Goal: Task Accomplishment & Management: Complete application form

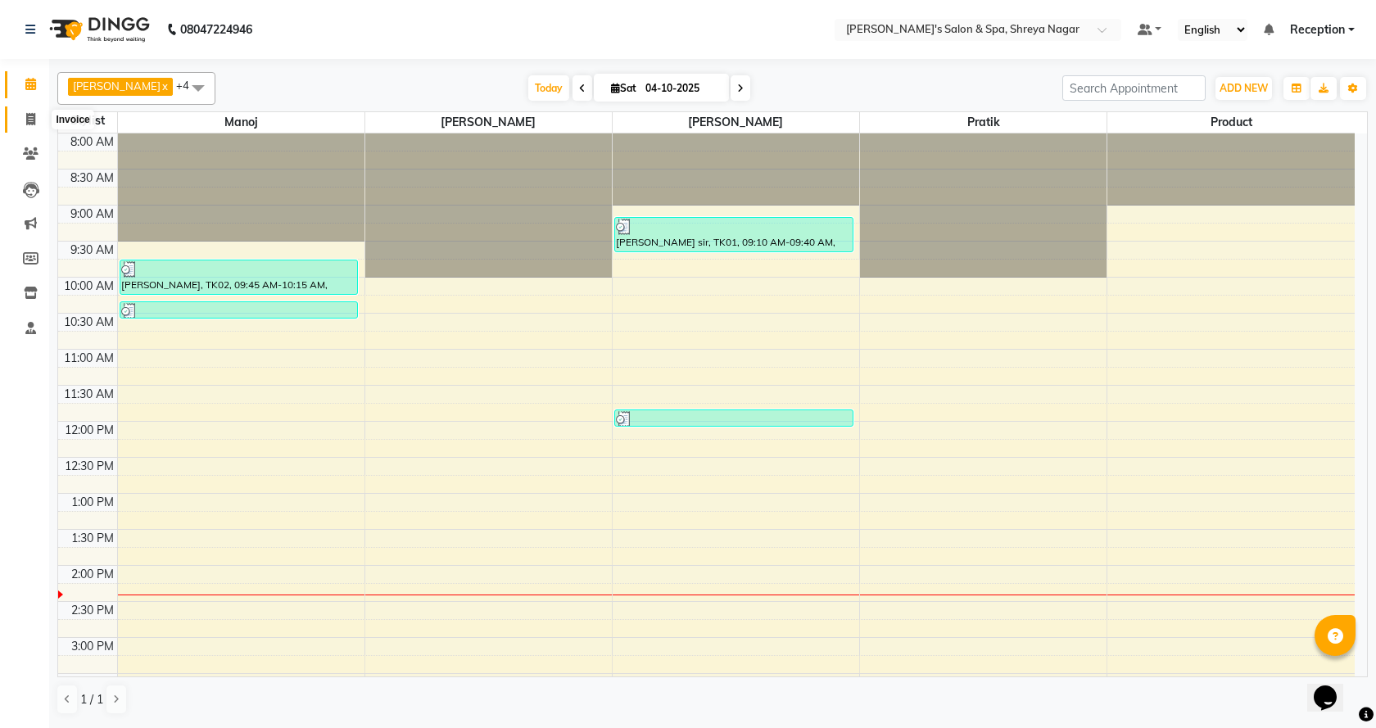
click at [25, 127] on span at bounding box center [30, 120] width 29 height 19
select select "7591"
select select "service"
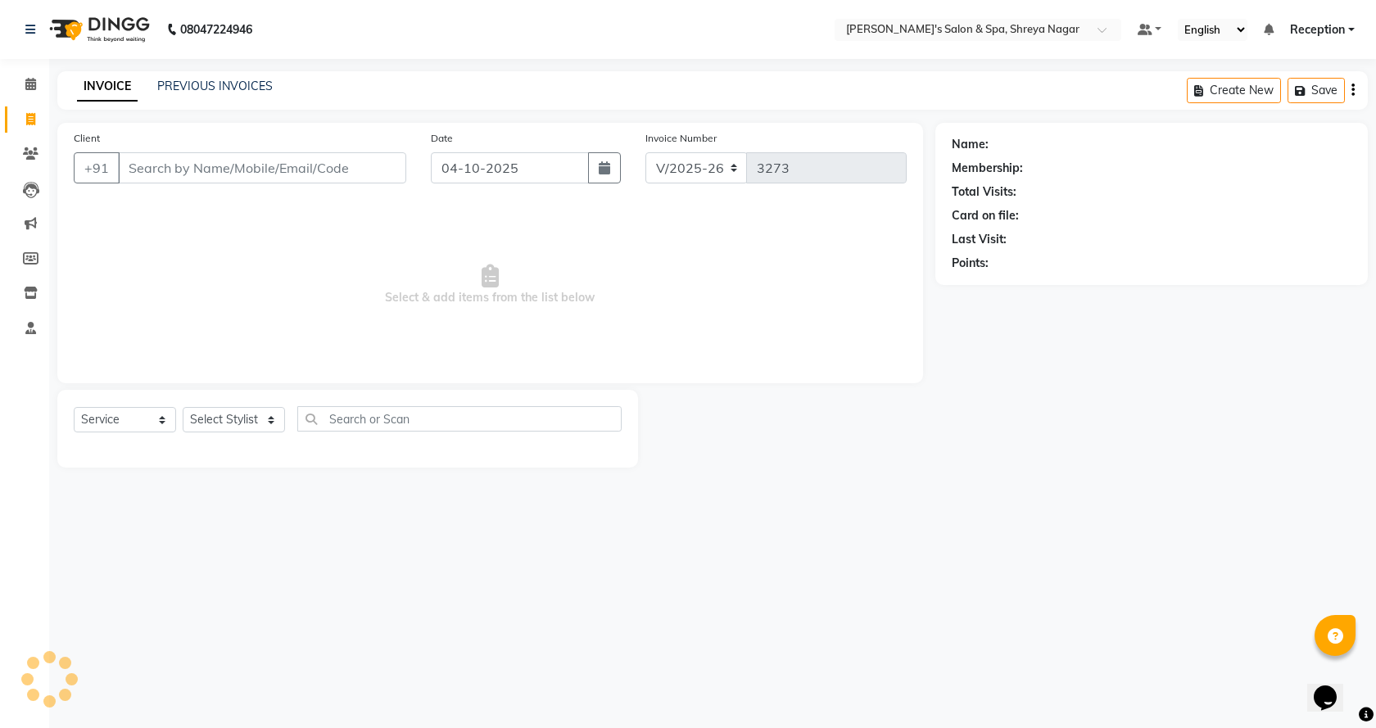
drag, startPoint x: 258, startPoint y: 179, endPoint x: 269, endPoint y: 172, distance: 12.5
click at [259, 178] on input "Client" at bounding box center [262, 167] width 288 height 31
type input "R"
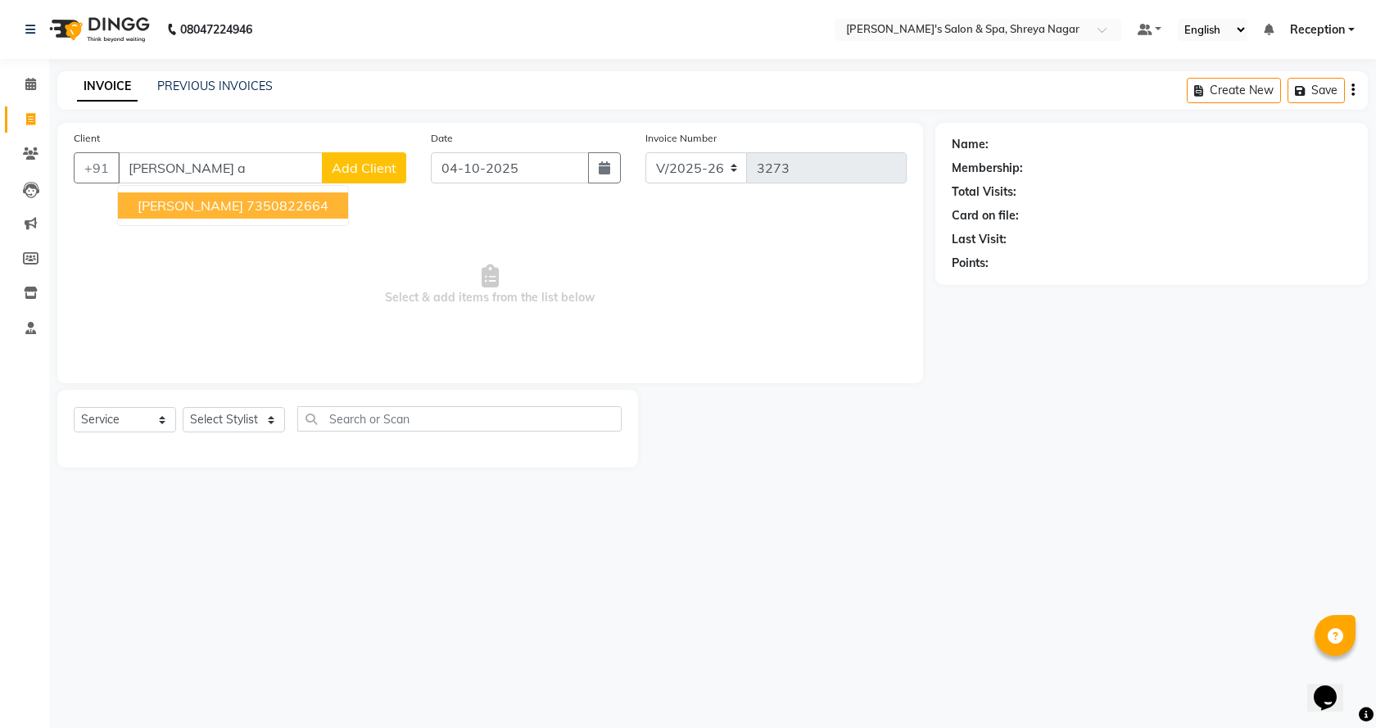
click at [250, 200] on ngb-highlight "7350822664" at bounding box center [288, 205] width 82 height 16
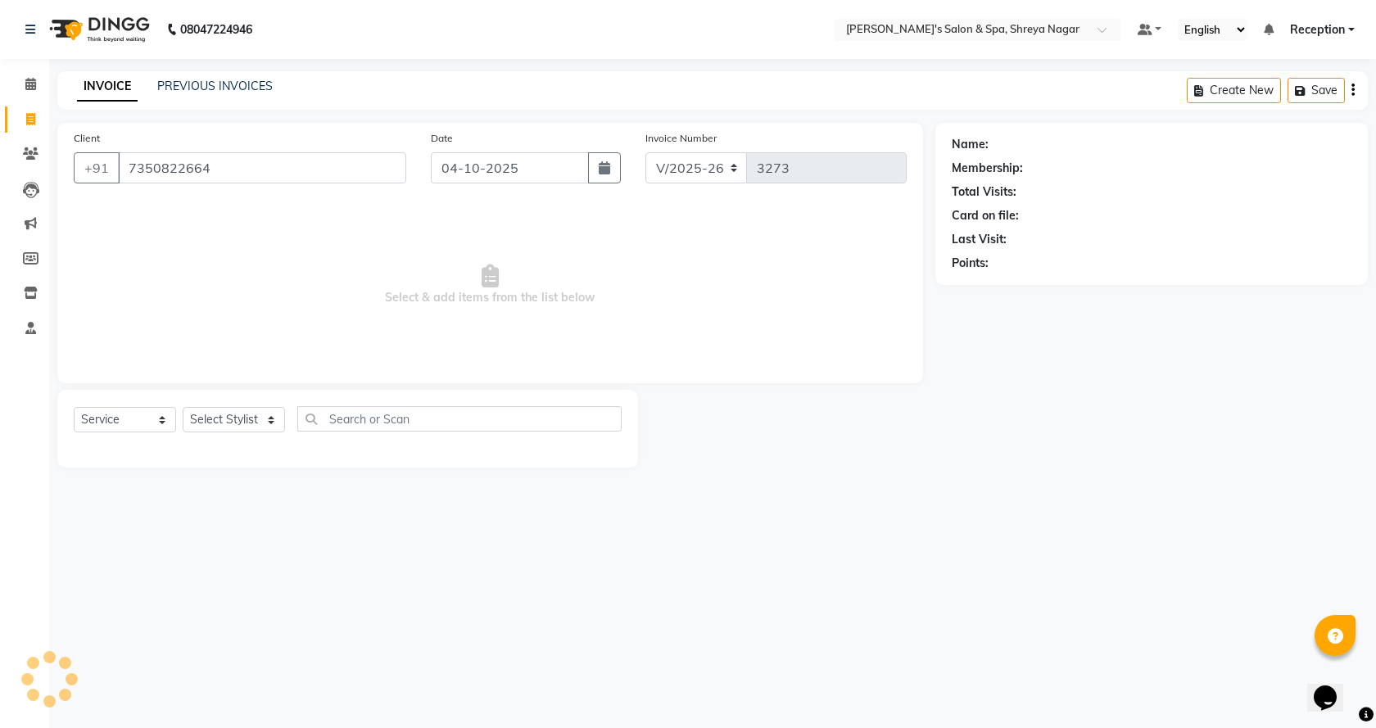
type input "7350822664"
drag, startPoint x: 222, startPoint y: 413, endPoint x: 227, endPoint y: 428, distance: 16.3
click at [222, 413] on select "Select Stylist [PERSON_NAME] [PERSON_NAME] [PERSON_NAME] Product Reception" at bounding box center [234, 419] width 102 height 25
select select "1: Object"
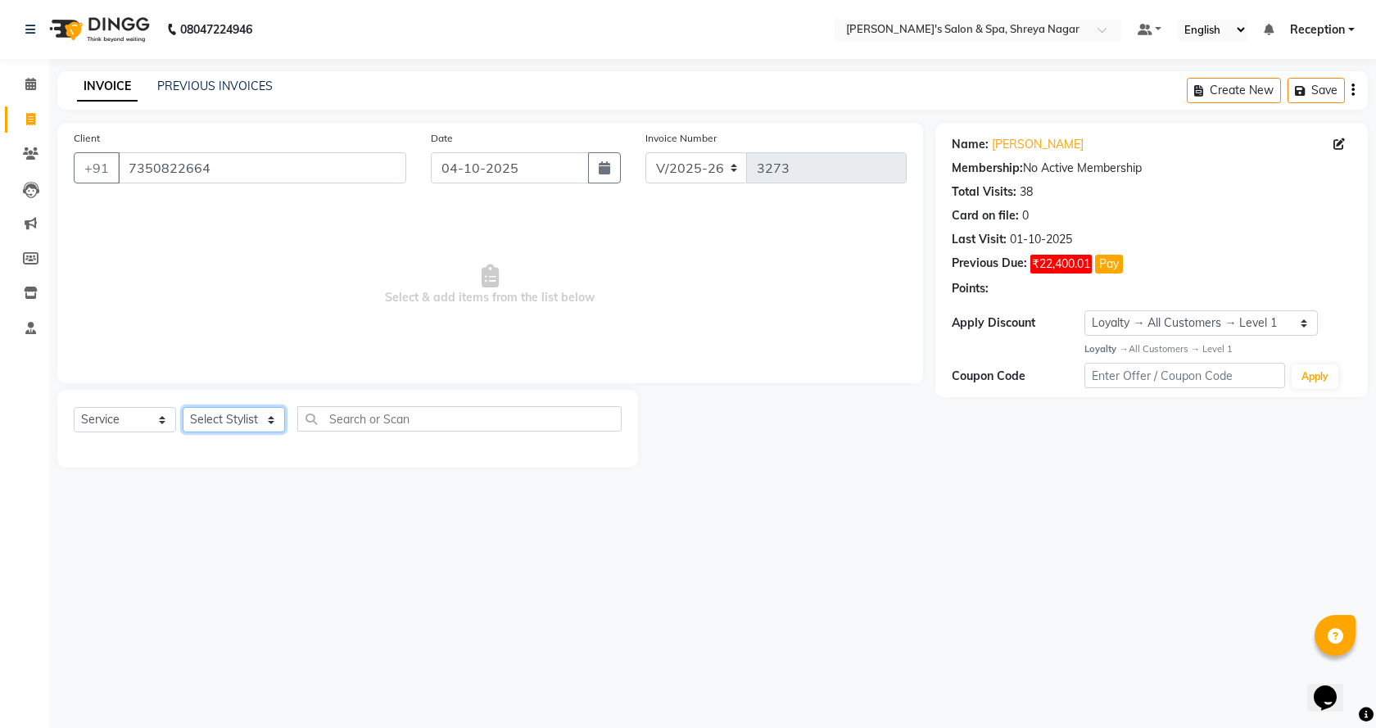
select select "67482"
click at [183, 407] on select "Select Stylist [PERSON_NAME] [PERSON_NAME] [PERSON_NAME] Product Reception" at bounding box center [234, 419] width 102 height 25
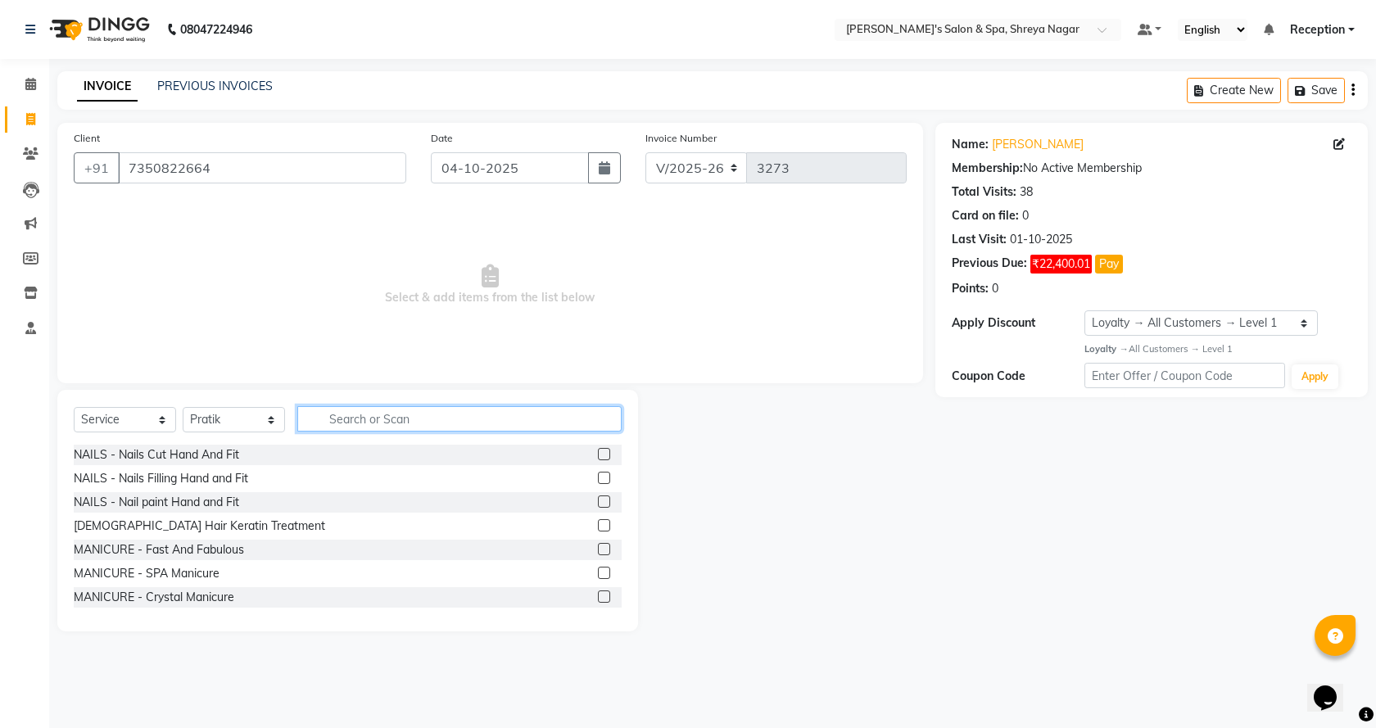
click at [384, 419] on input "text" at bounding box center [459, 418] width 324 height 25
type input "bea"
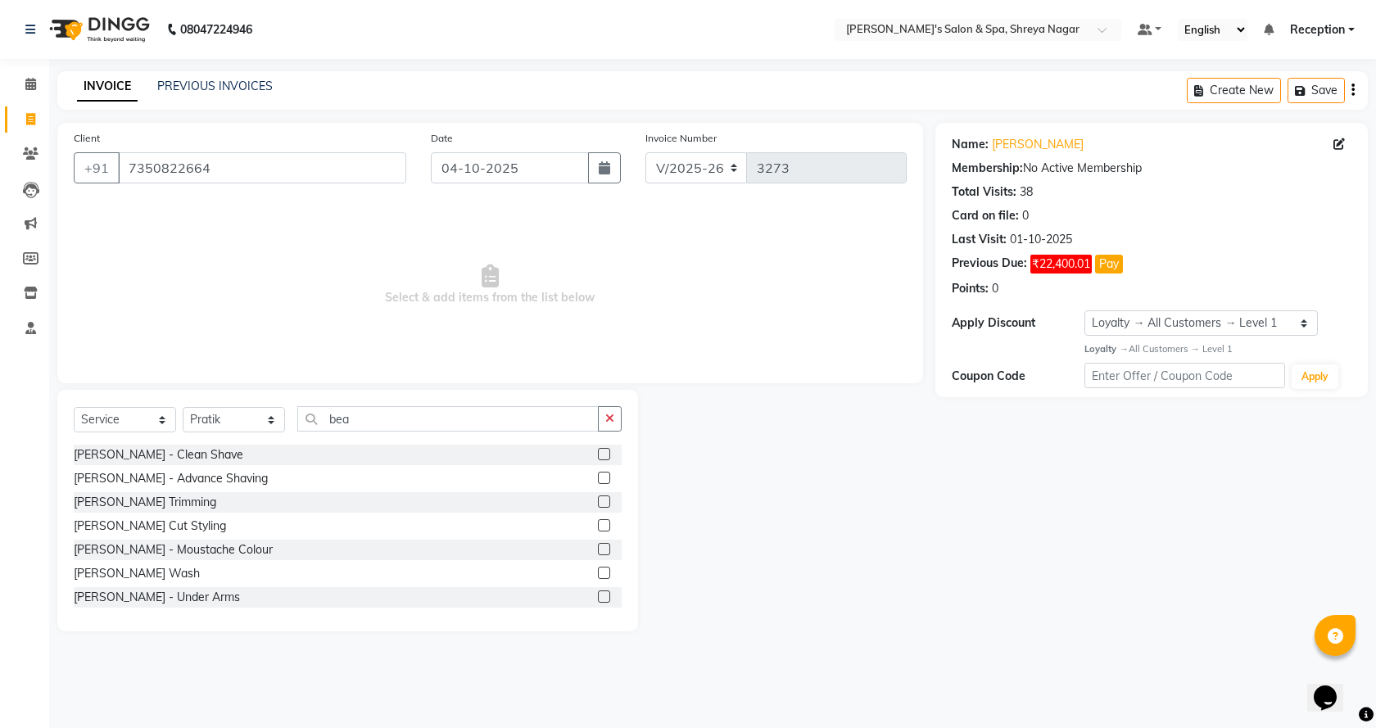
click at [598, 455] on label at bounding box center [604, 454] width 12 height 12
click at [598, 455] on input "checkbox" at bounding box center [603, 455] width 11 height 11
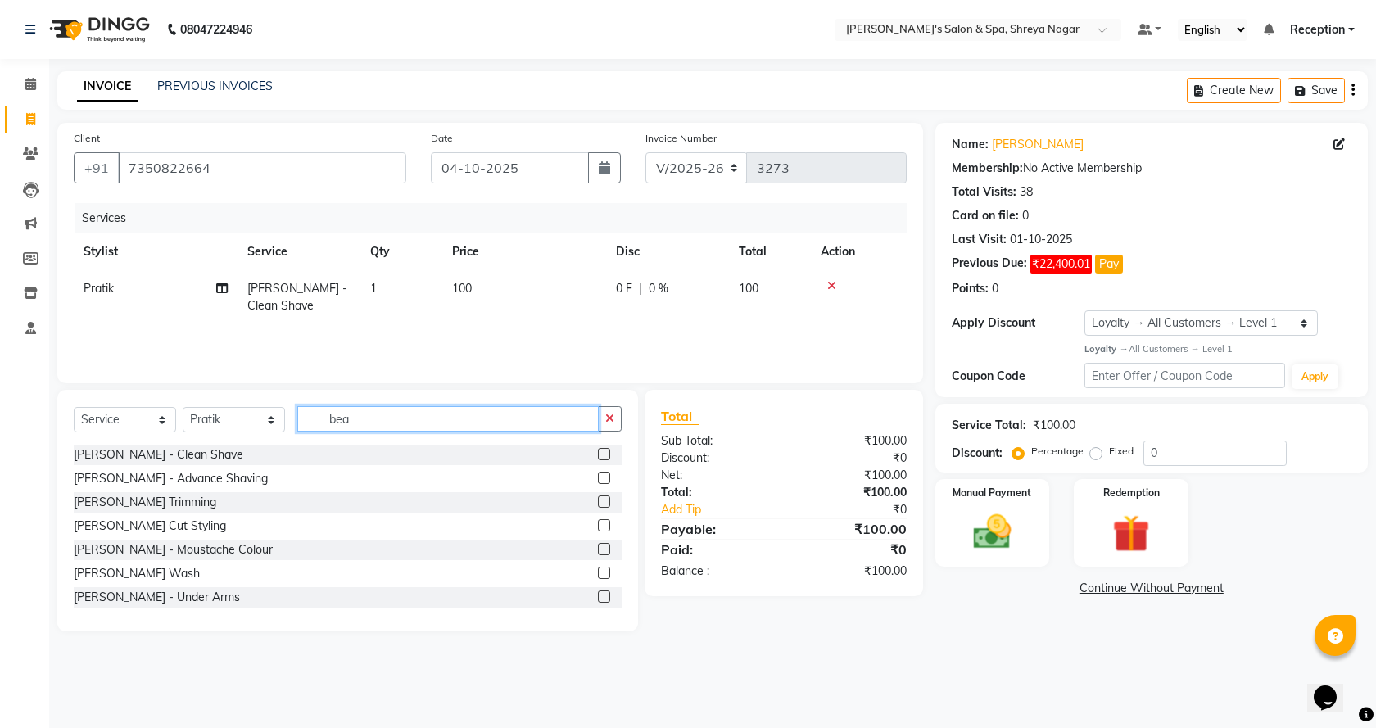
checkbox input "false"
click at [412, 422] on input "bea" at bounding box center [447, 418] width 301 height 25
click at [412, 426] on input "bea" at bounding box center [447, 418] width 301 height 25
type input "b"
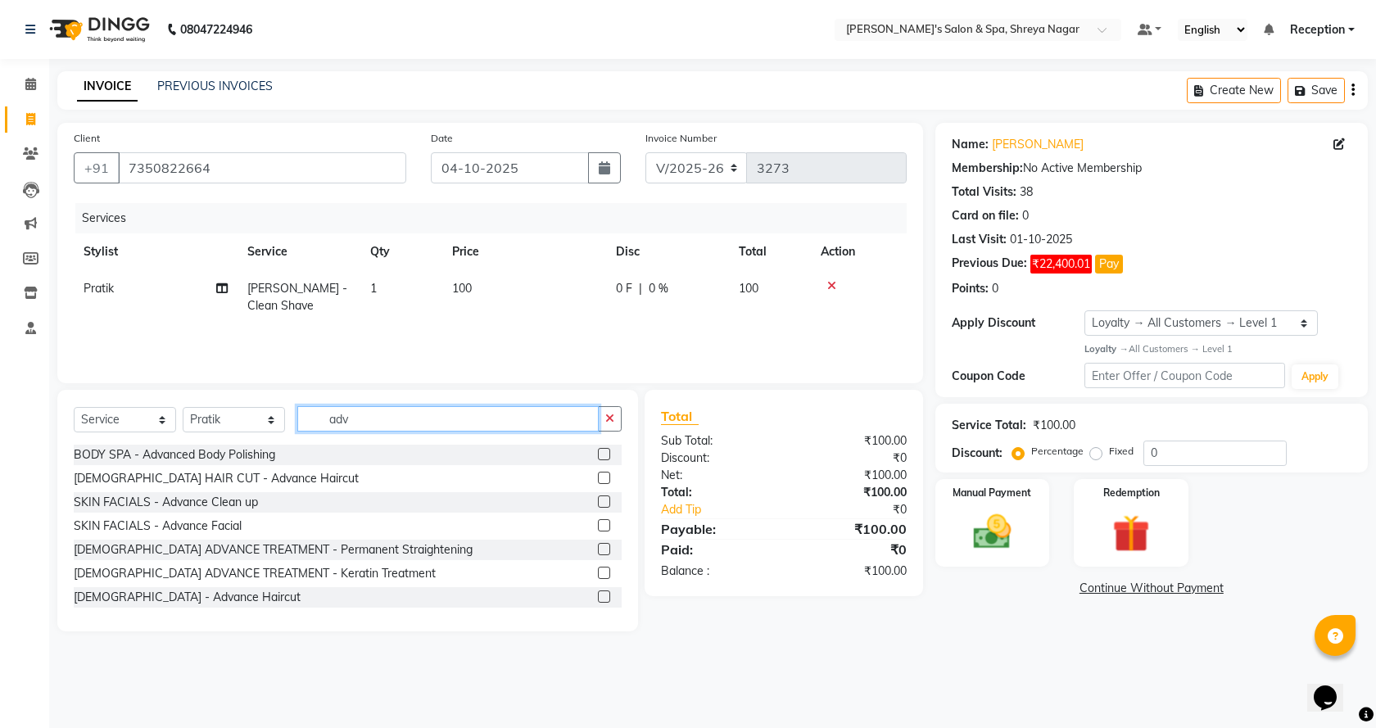
type input "adv"
click at [598, 593] on label at bounding box center [604, 597] width 12 height 12
click at [598, 593] on input "checkbox" at bounding box center [603, 597] width 11 height 11
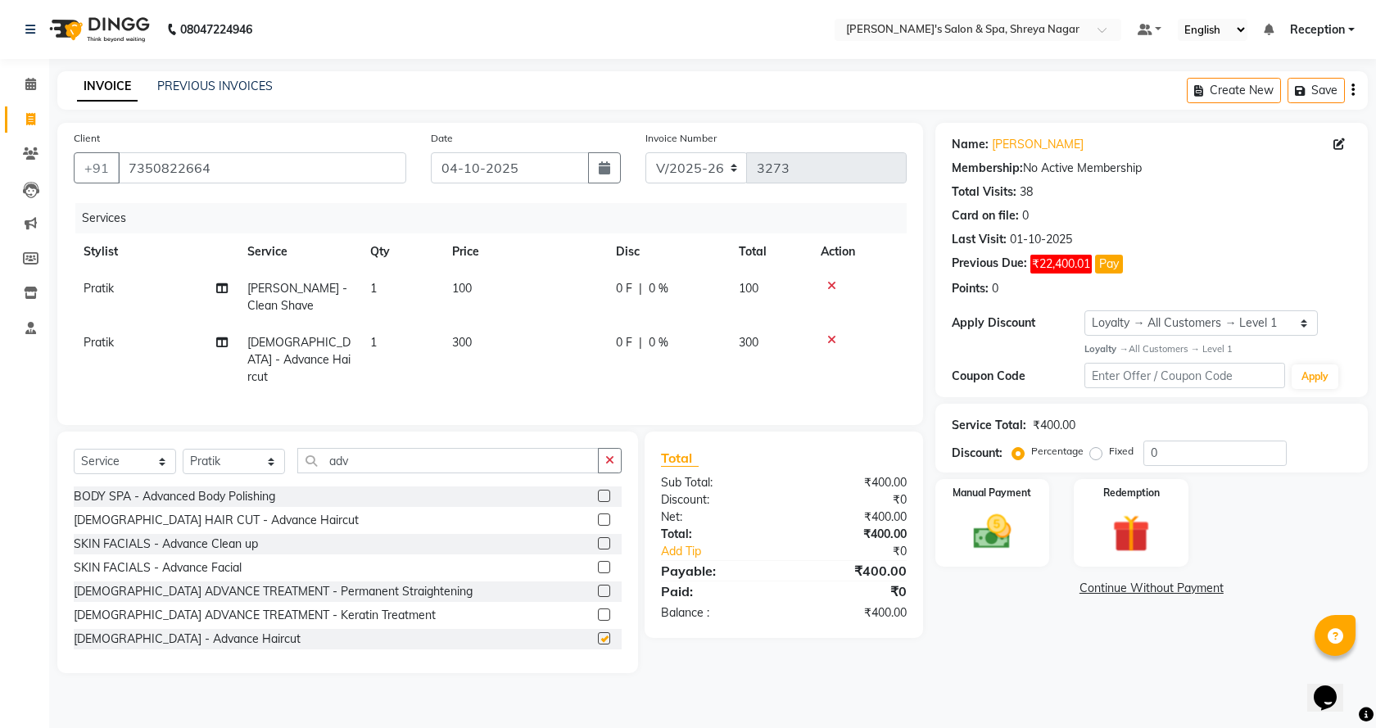
checkbox input "false"
click at [397, 455] on input "adv" at bounding box center [447, 460] width 301 height 25
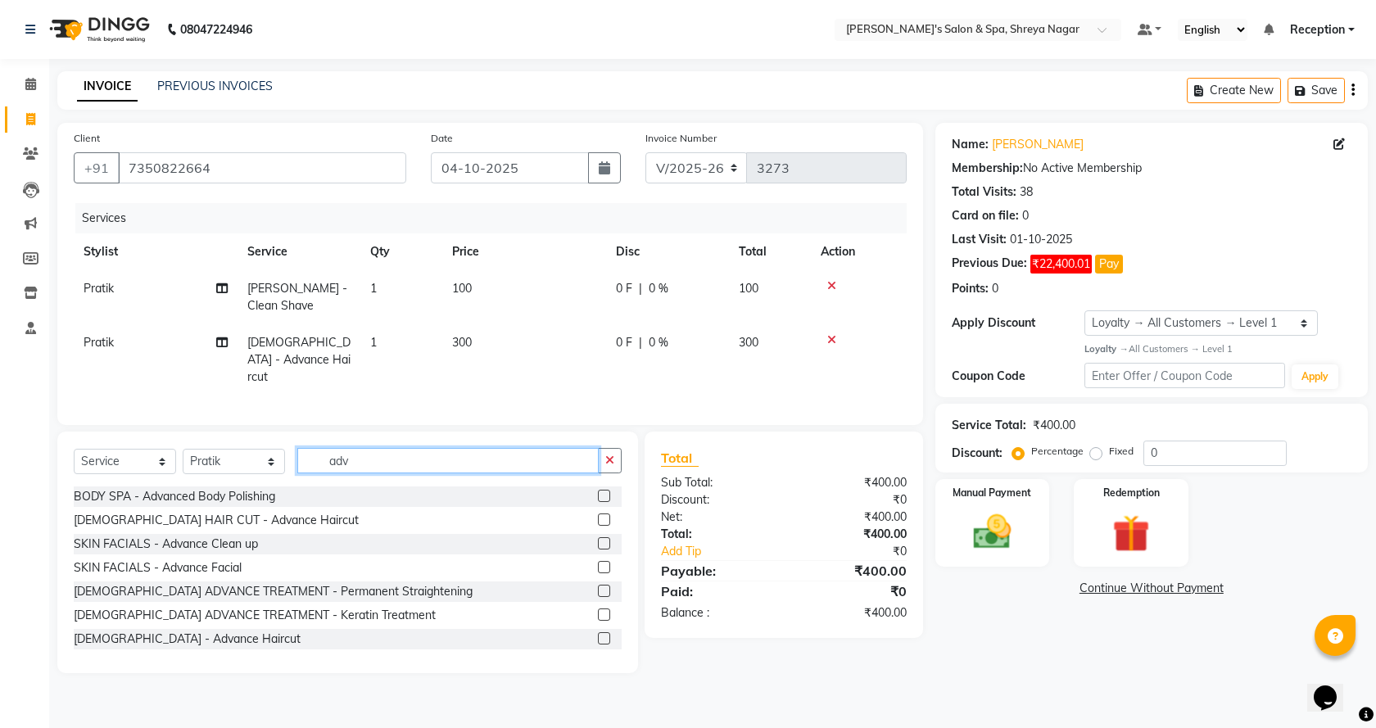
click at [404, 458] on input "adv" at bounding box center [447, 460] width 301 height 25
click at [405, 458] on input "adv" at bounding box center [447, 460] width 301 height 25
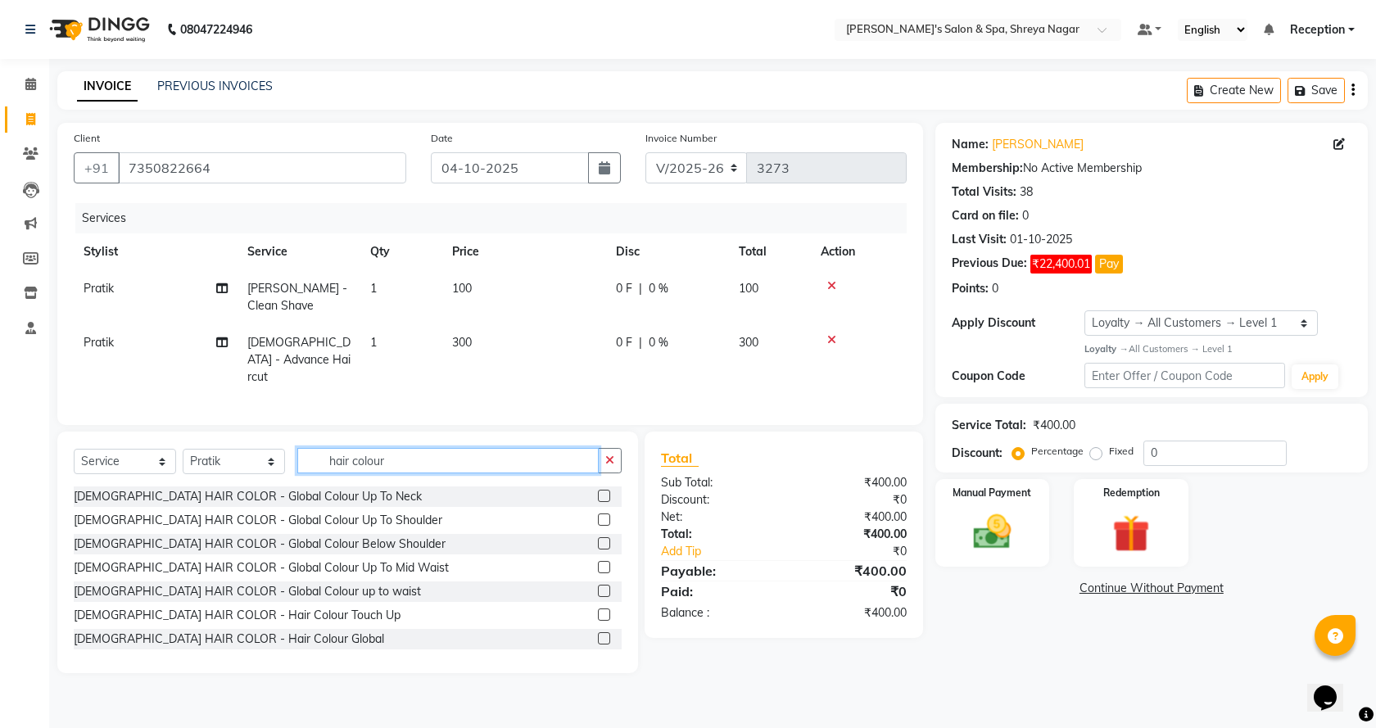
type input "hair colour"
click at [598, 636] on label at bounding box center [604, 638] width 12 height 12
click at [598, 636] on input "checkbox" at bounding box center [603, 639] width 11 height 11
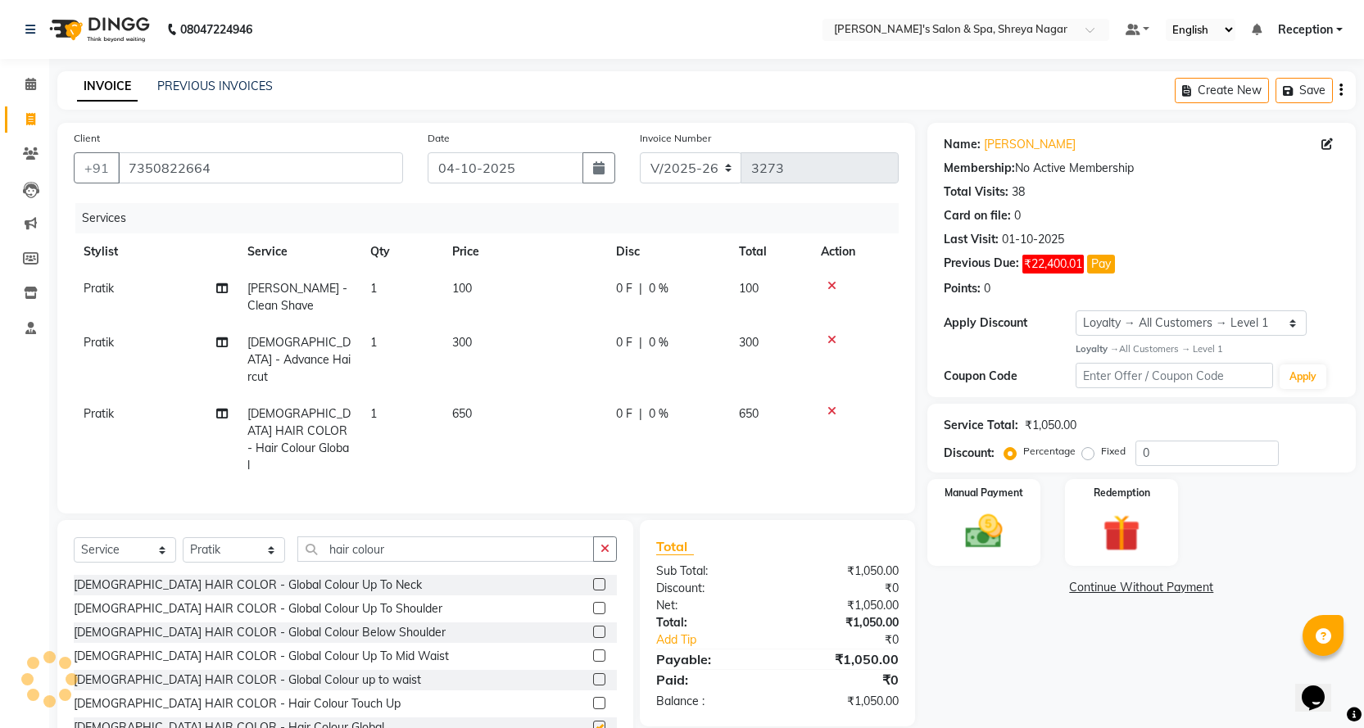
checkbox input "false"
click at [419, 537] on input "hair colour" at bounding box center [445, 549] width 297 height 25
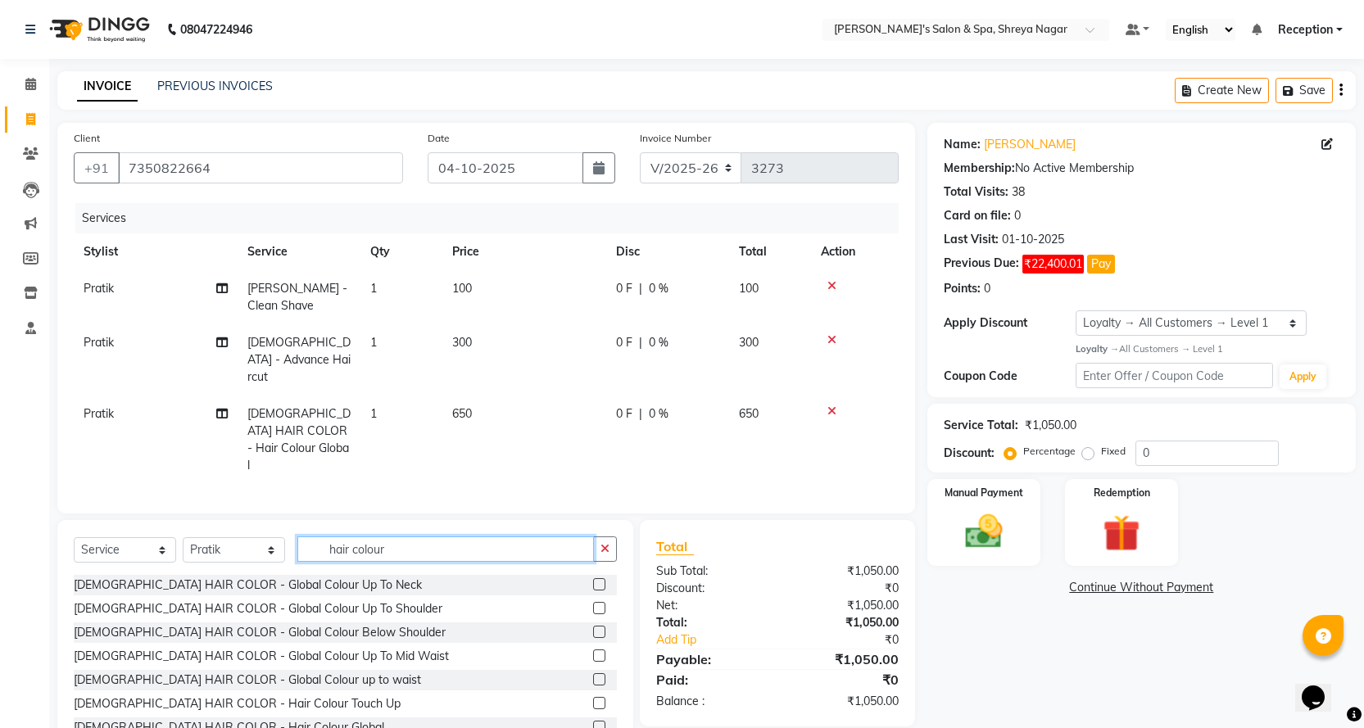
click at [419, 537] on input "hair colour" at bounding box center [445, 549] width 297 height 25
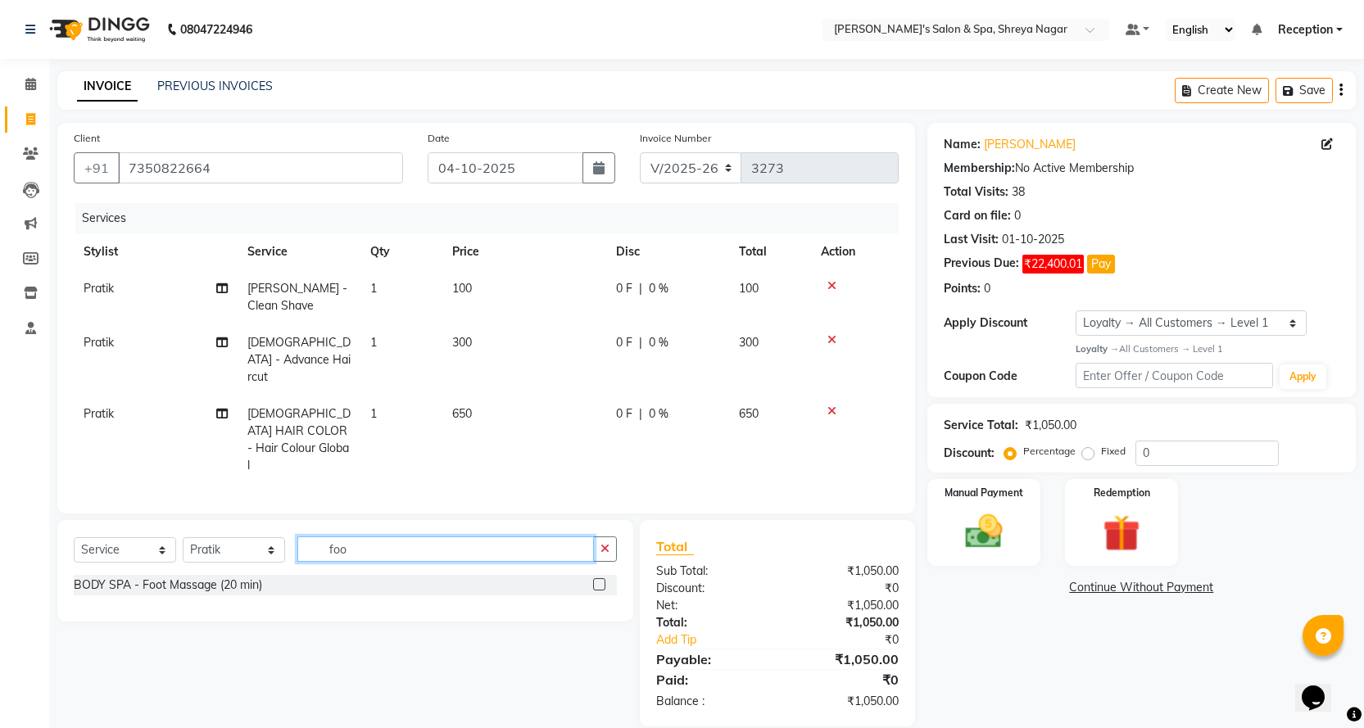
type input "foo"
click at [599, 578] on label at bounding box center [599, 584] width 12 height 12
click at [599, 580] on input "checkbox" at bounding box center [598, 585] width 11 height 11
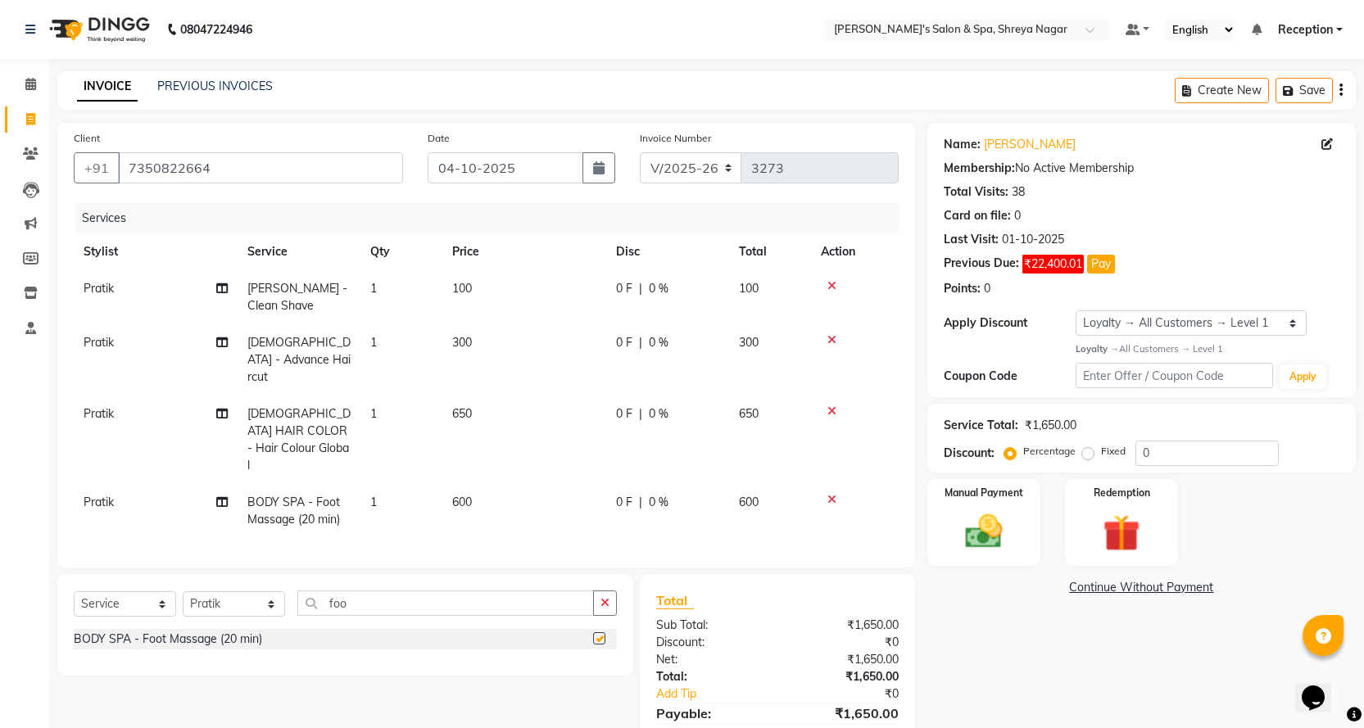
checkbox input "false"
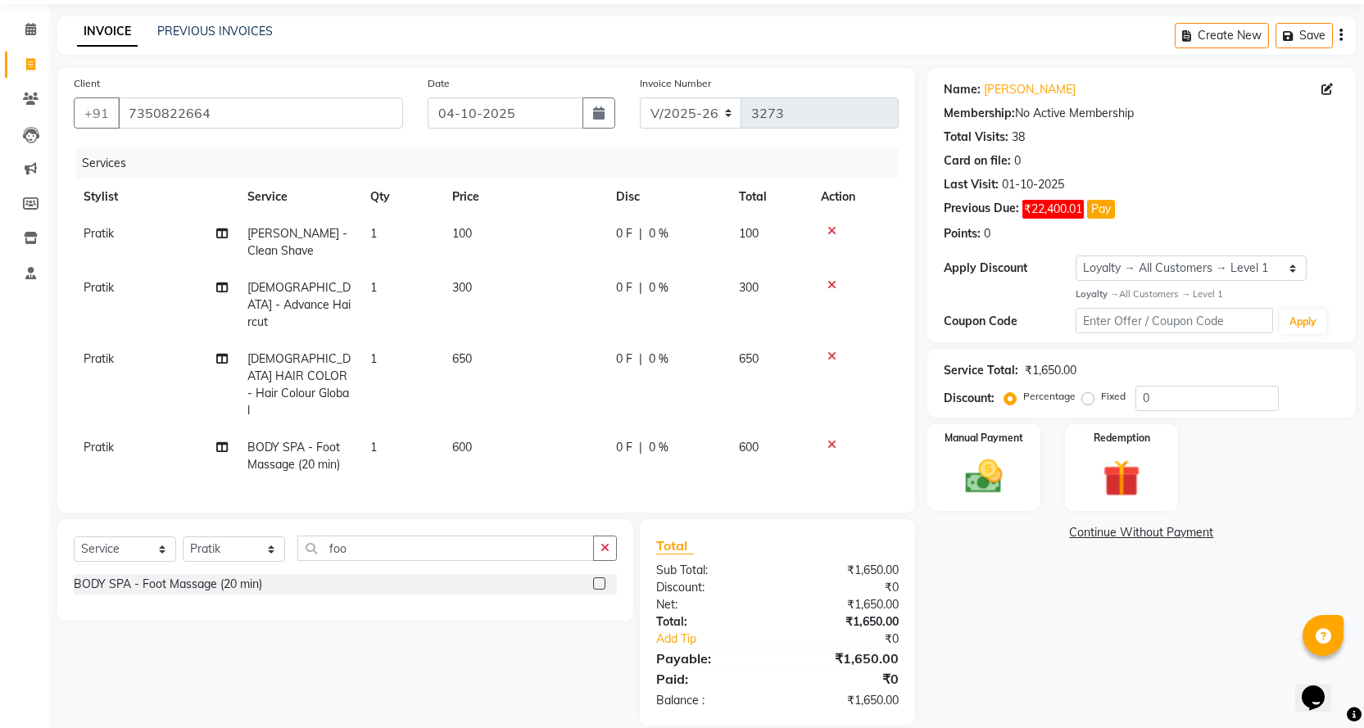
click at [510, 235] on td "100" at bounding box center [524, 242] width 164 height 54
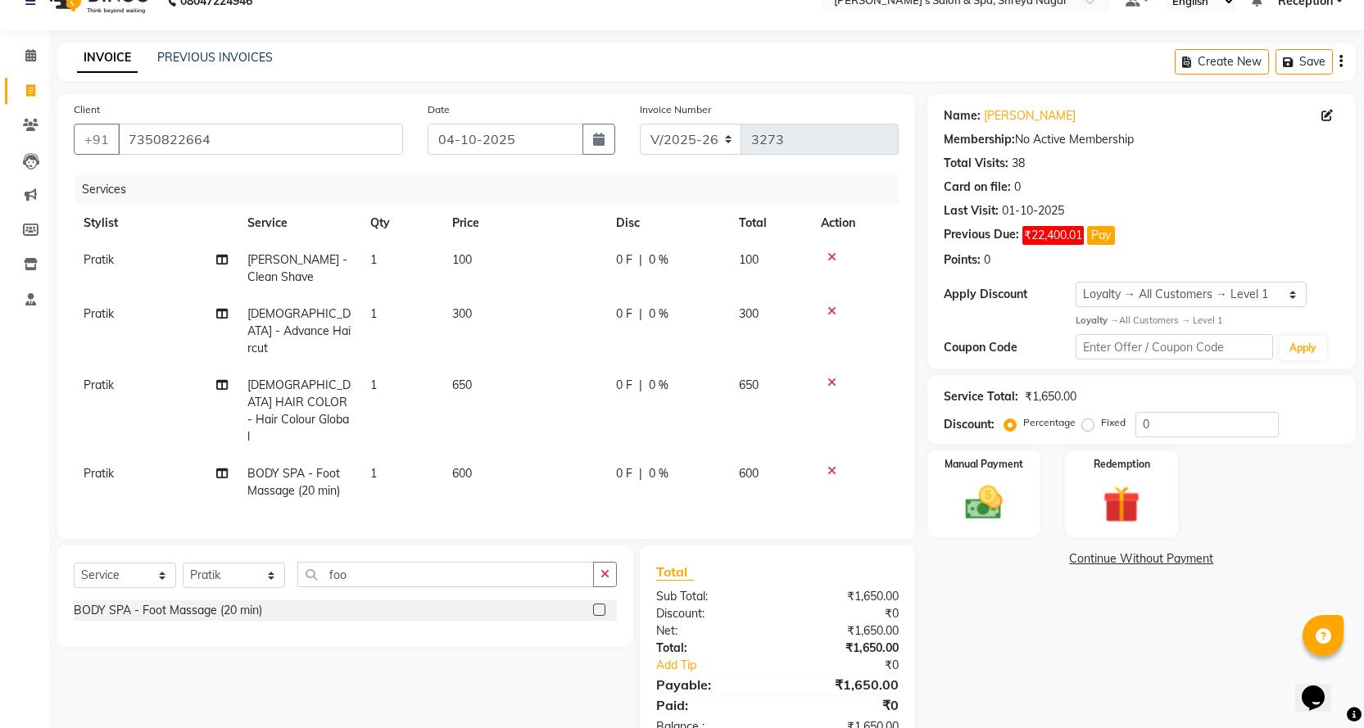
select select "67482"
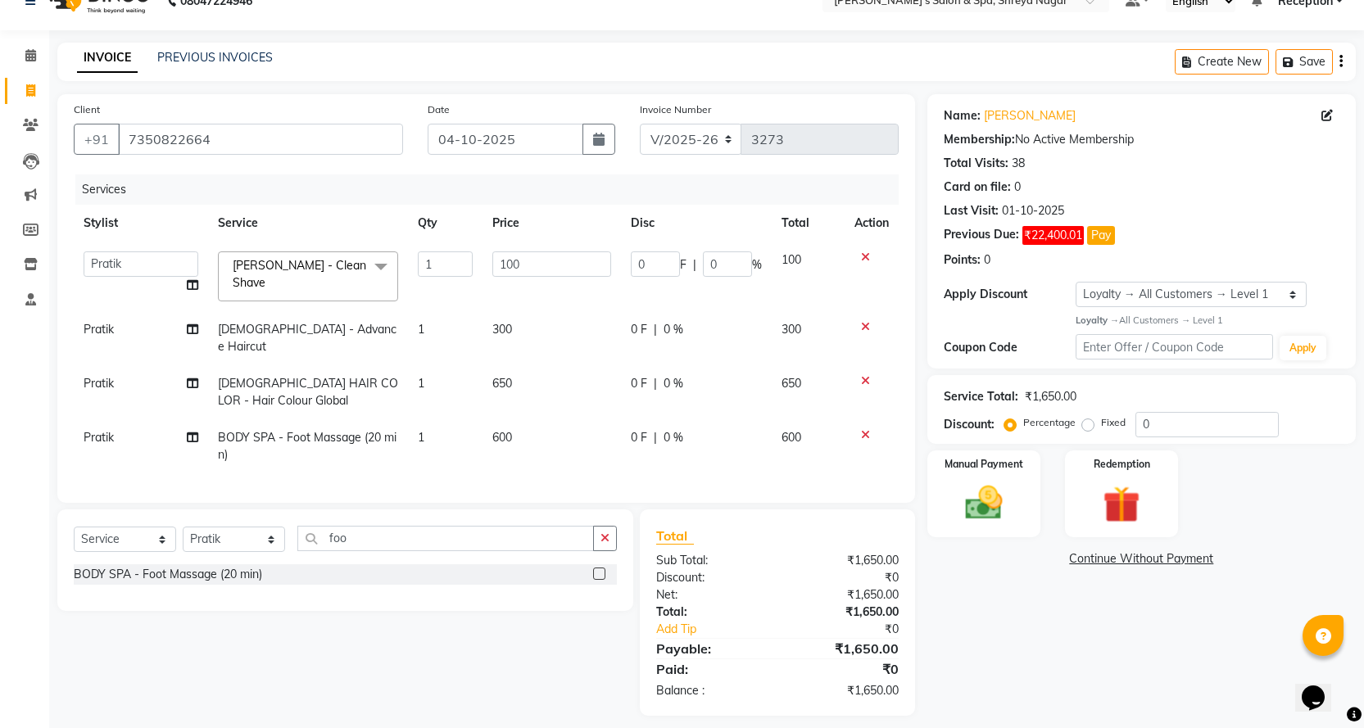
click at [519, 235] on th "Price" at bounding box center [551, 223] width 138 height 37
click at [534, 251] on input "100" at bounding box center [551, 263] width 119 height 25
click at [533, 257] on input "100" at bounding box center [551, 263] width 119 height 25
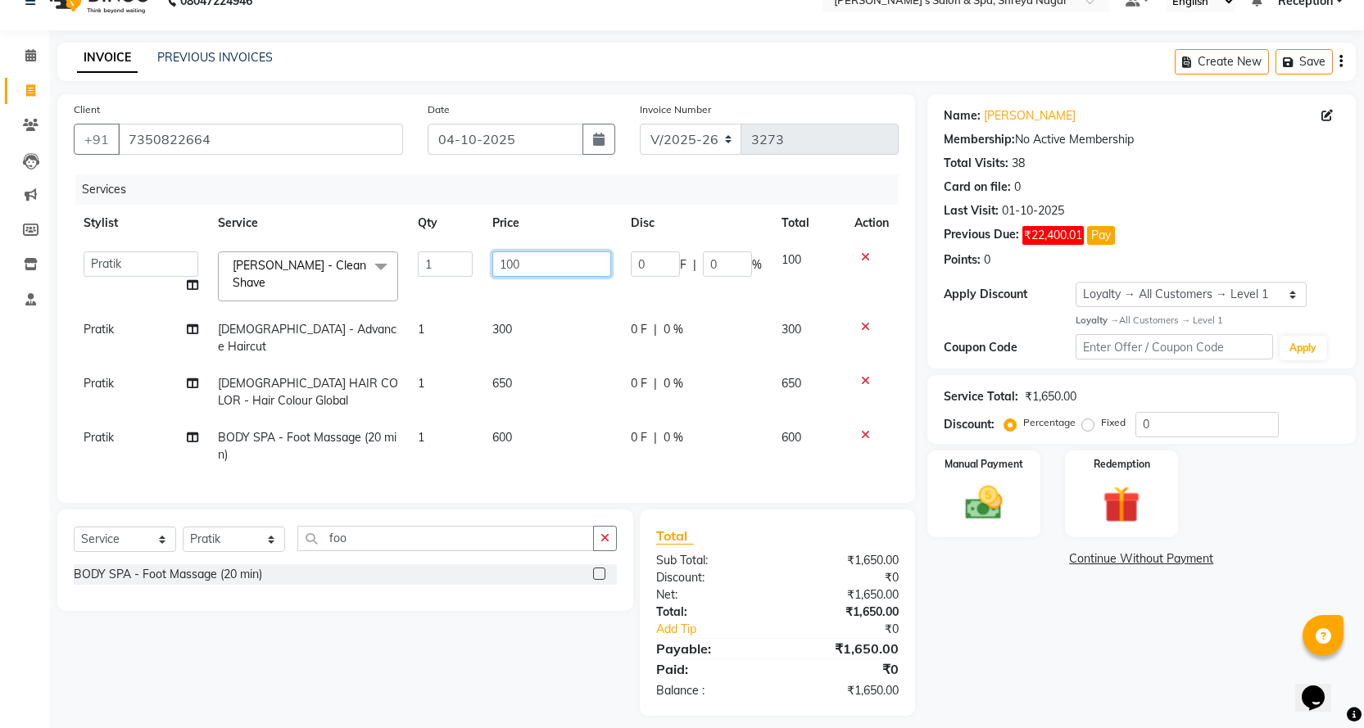
click at [530, 253] on input "100" at bounding box center [551, 263] width 119 height 25
type input "150"
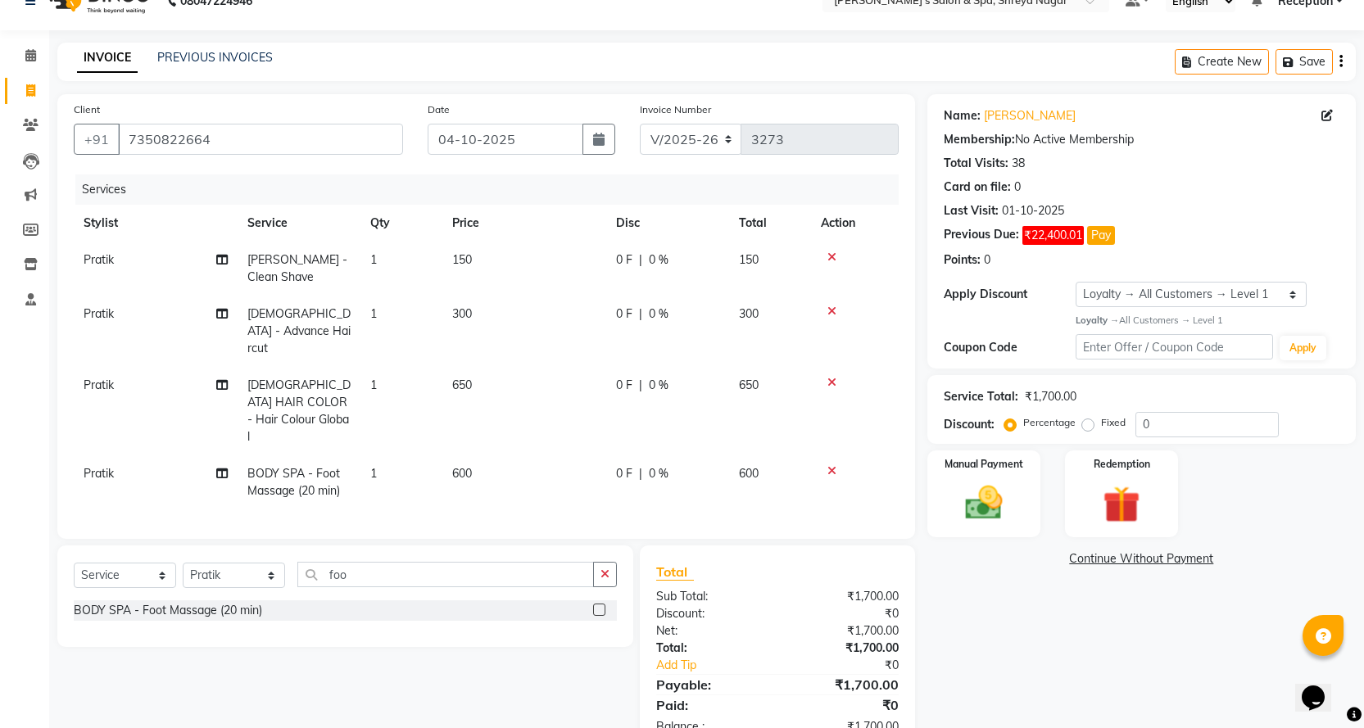
click at [1098, 664] on div "Name: [PERSON_NAME] Membership: No Active Membership Total Visits: 38 Card on f…" at bounding box center [1147, 423] width 441 height 658
click at [521, 257] on td "150" at bounding box center [524, 269] width 164 height 54
select select "67482"
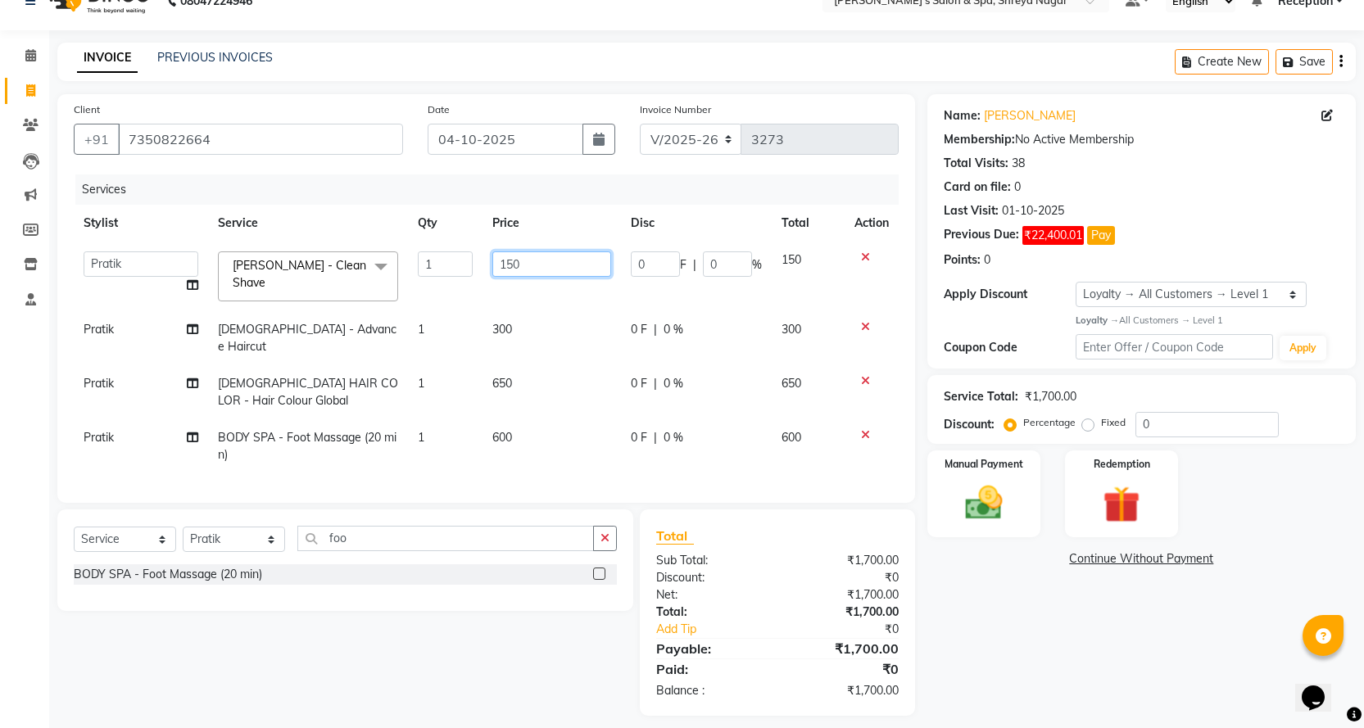
click at [568, 262] on input "150" at bounding box center [551, 263] width 119 height 25
type input "100"
click at [1103, 591] on div "Name: [PERSON_NAME] Membership: No Active Membership Total Visits: 38 Card on f…" at bounding box center [1147, 405] width 441 height 622
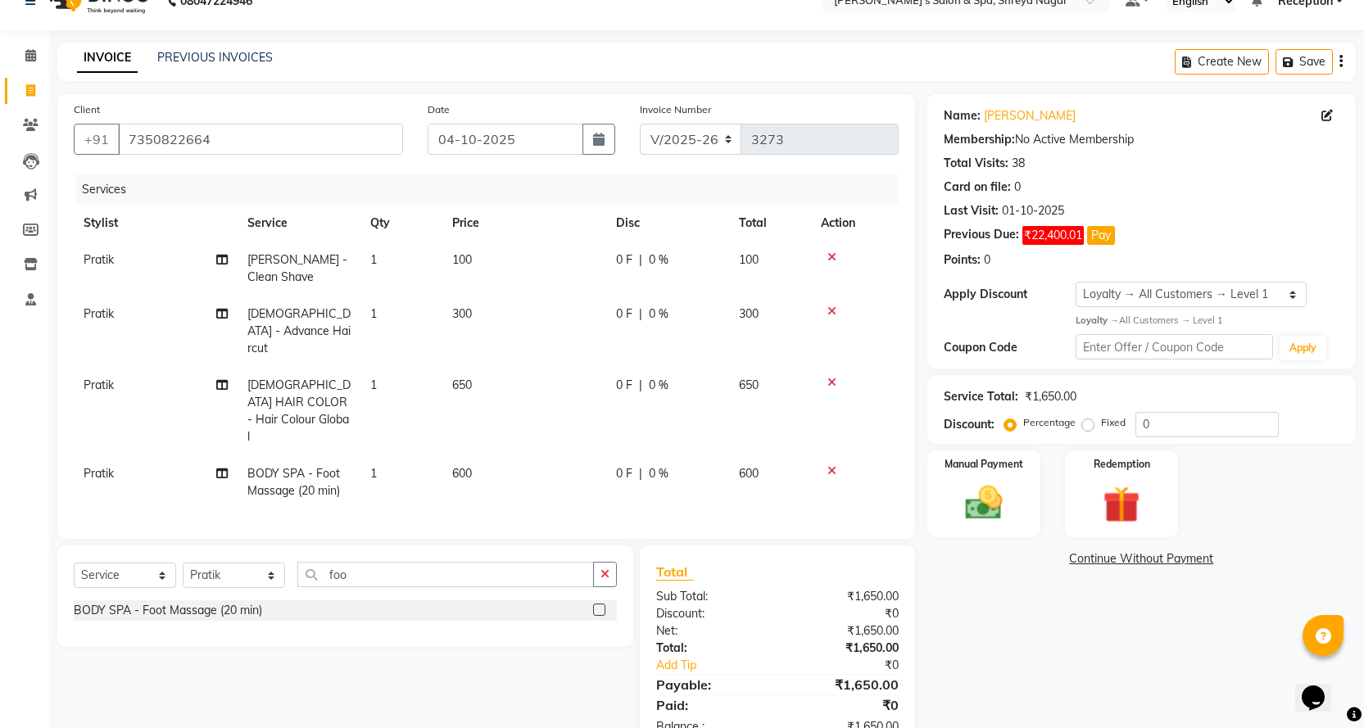
click at [514, 385] on td "650" at bounding box center [524, 411] width 164 height 88
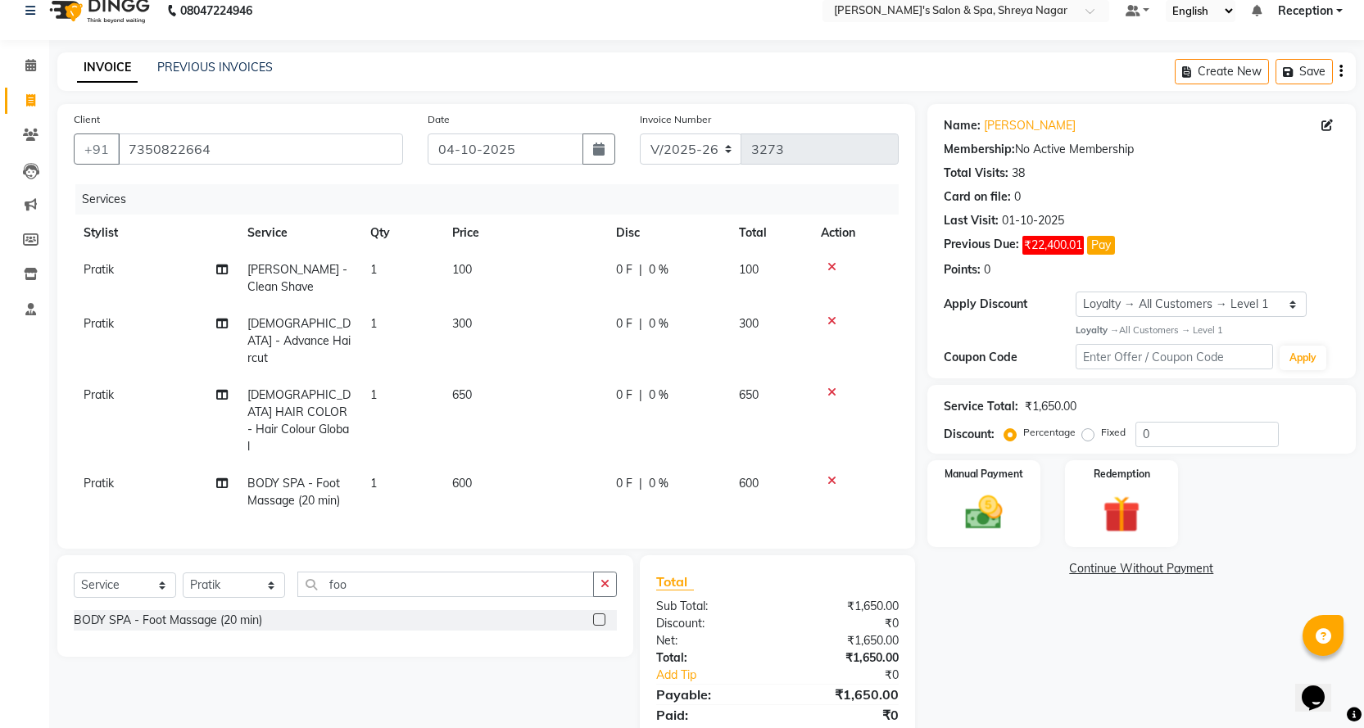
select select "67482"
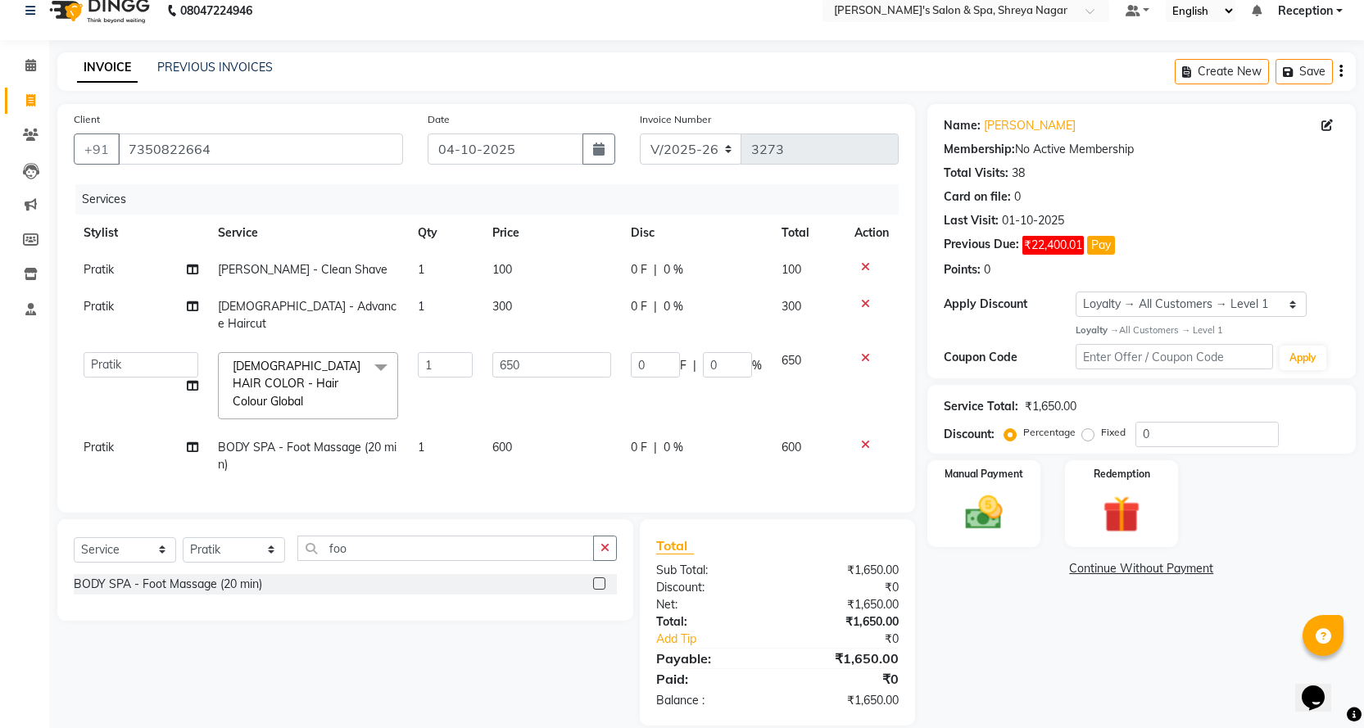
click at [543, 372] on td "650" at bounding box center [551, 385] width 138 height 87
click at [553, 352] on input "650" at bounding box center [551, 364] width 119 height 25
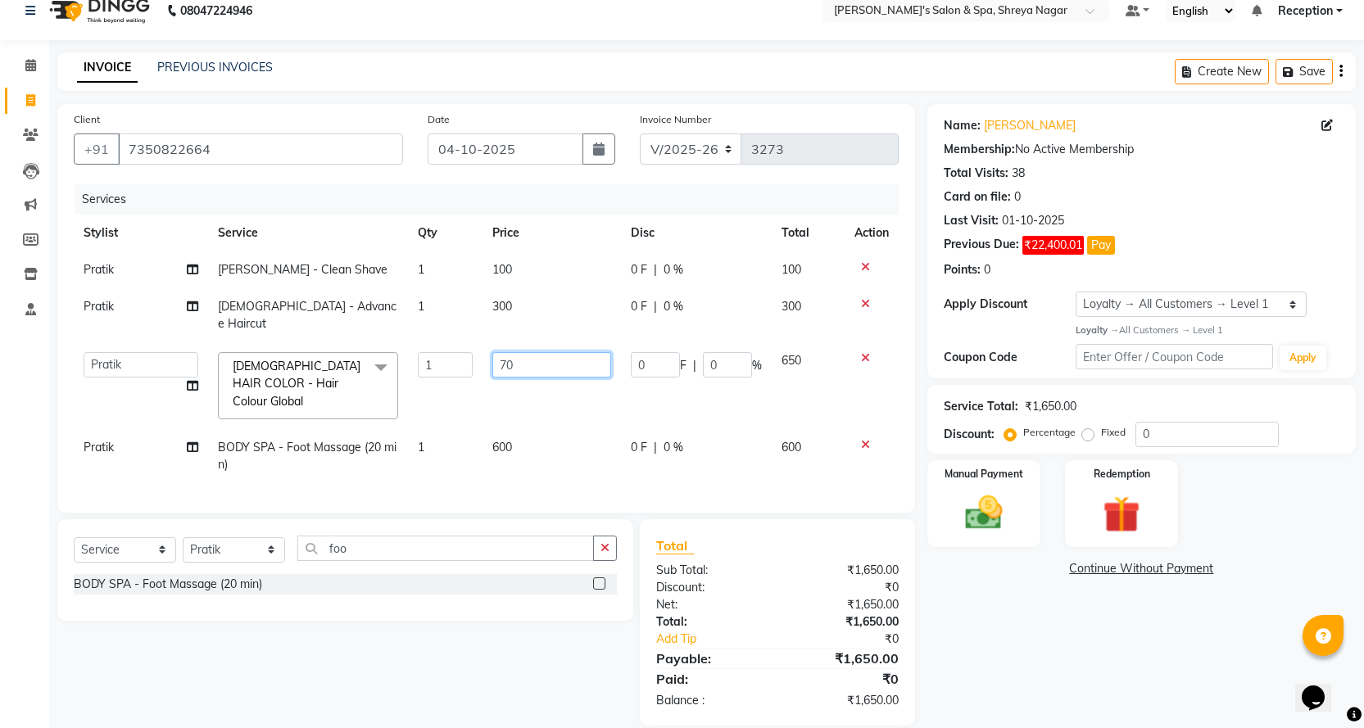
type input "700"
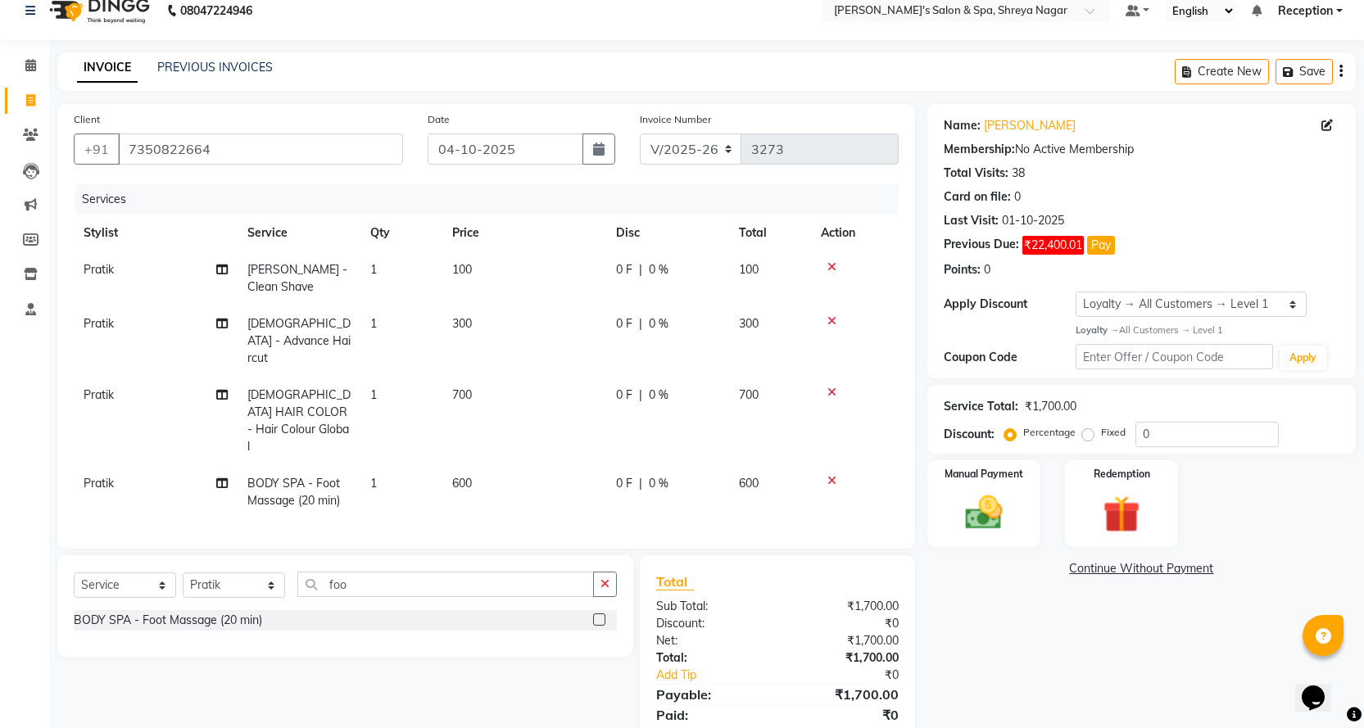
click at [1032, 644] on div "Name: [PERSON_NAME] Membership: No Active Membership Total Visits: 38 Card on f…" at bounding box center [1147, 433] width 441 height 658
click at [525, 387] on td "700" at bounding box center [524, 421] width 164 height 88
select select "67482"
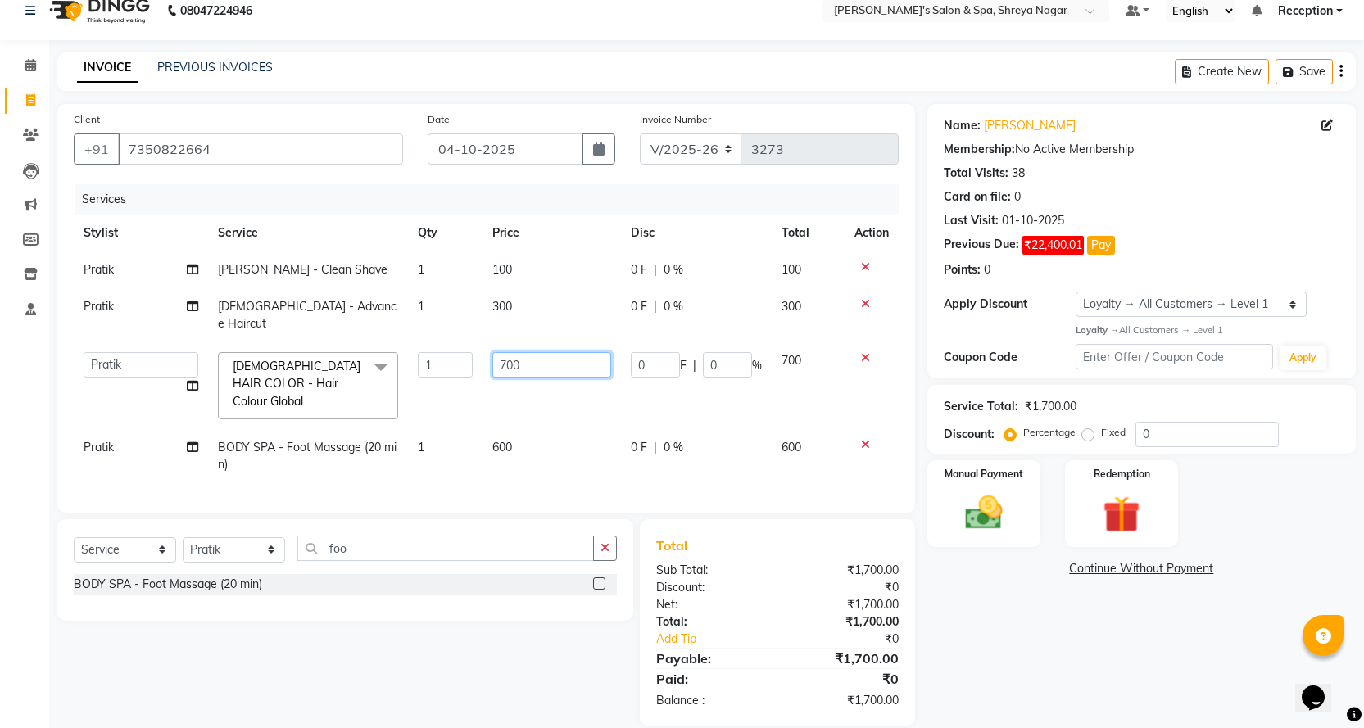
click at [564, 352] on input "700" at bounding box center [551, 364] width 119 height 25
type input "800"
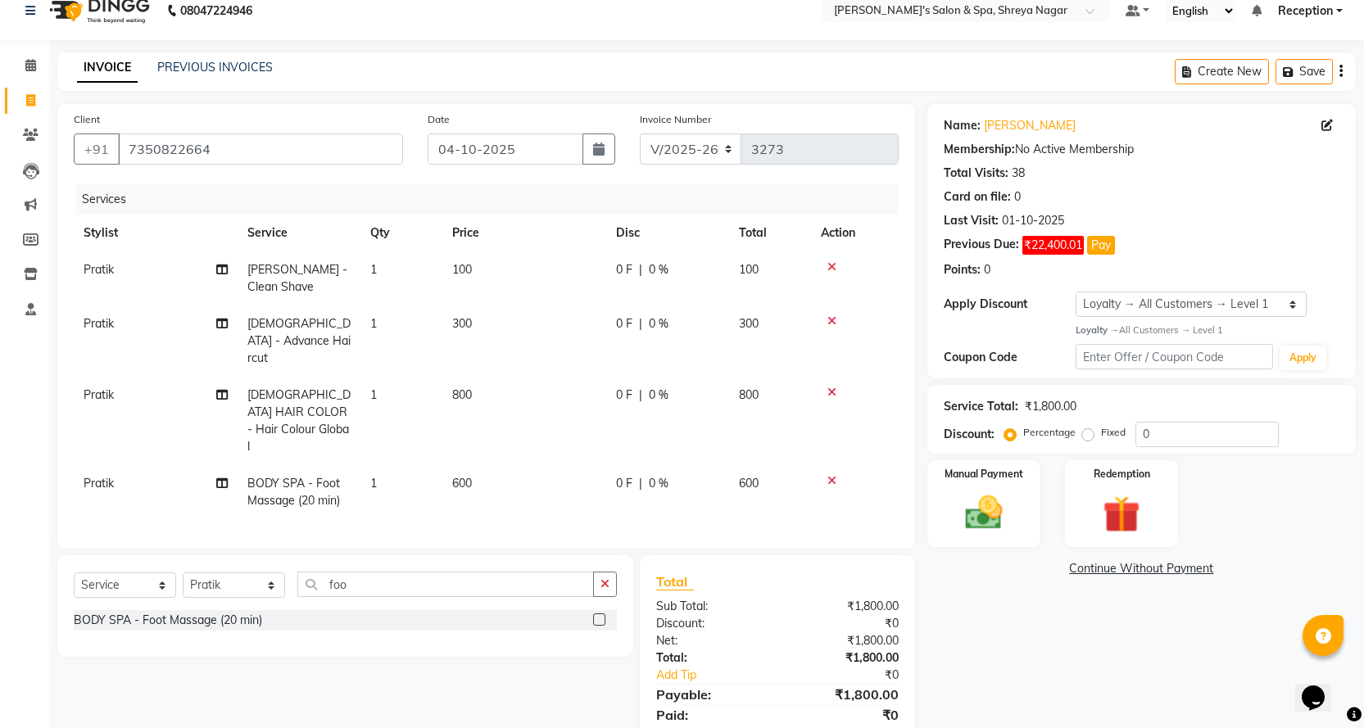
click at [1048, 668] on div "Name: [PERSON_NAME] Membership: No Active Membership Total Visits: 38 Card on f…" at bounding box center [1147, 433] width 441 height 658
click at [1101, 433] on label "Fixed" at bounding box center [1113, 432] width 25 height 15
click at [1089, 433] on input "Fixed" at bounding box center [1090, 432] width 11 height 11
radio input "true"
click at [1160, 436] on input "0" at bounding box center [1206, 434] width 143 height 25
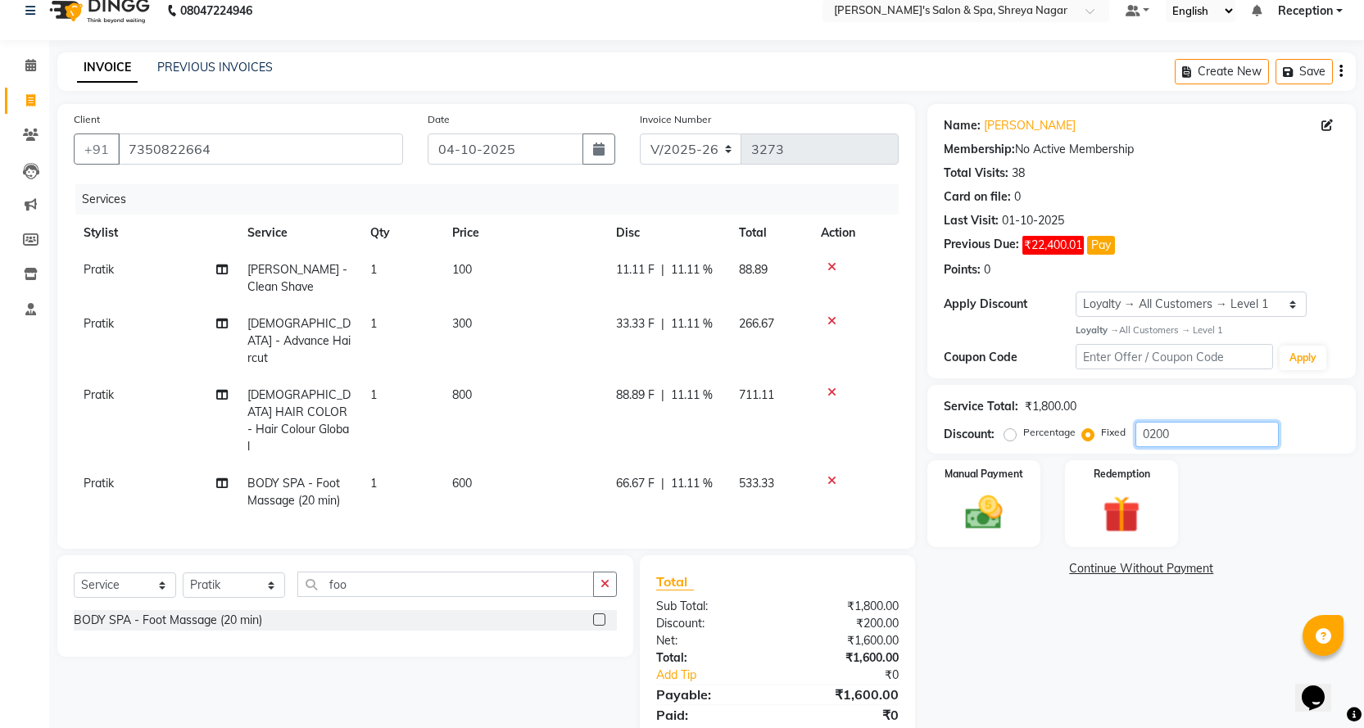
type input "0200"
click at [1142, 632] on div "Name: [PERSON_NAME] Membership: No Active Membership Total Visits: 38 Card on f…" at bounding box center [1147, 433] width 441 height 658
click at [1105, 564] on link "Continue Without Payment" at bounding box center [1142, 568] width 422 height 17
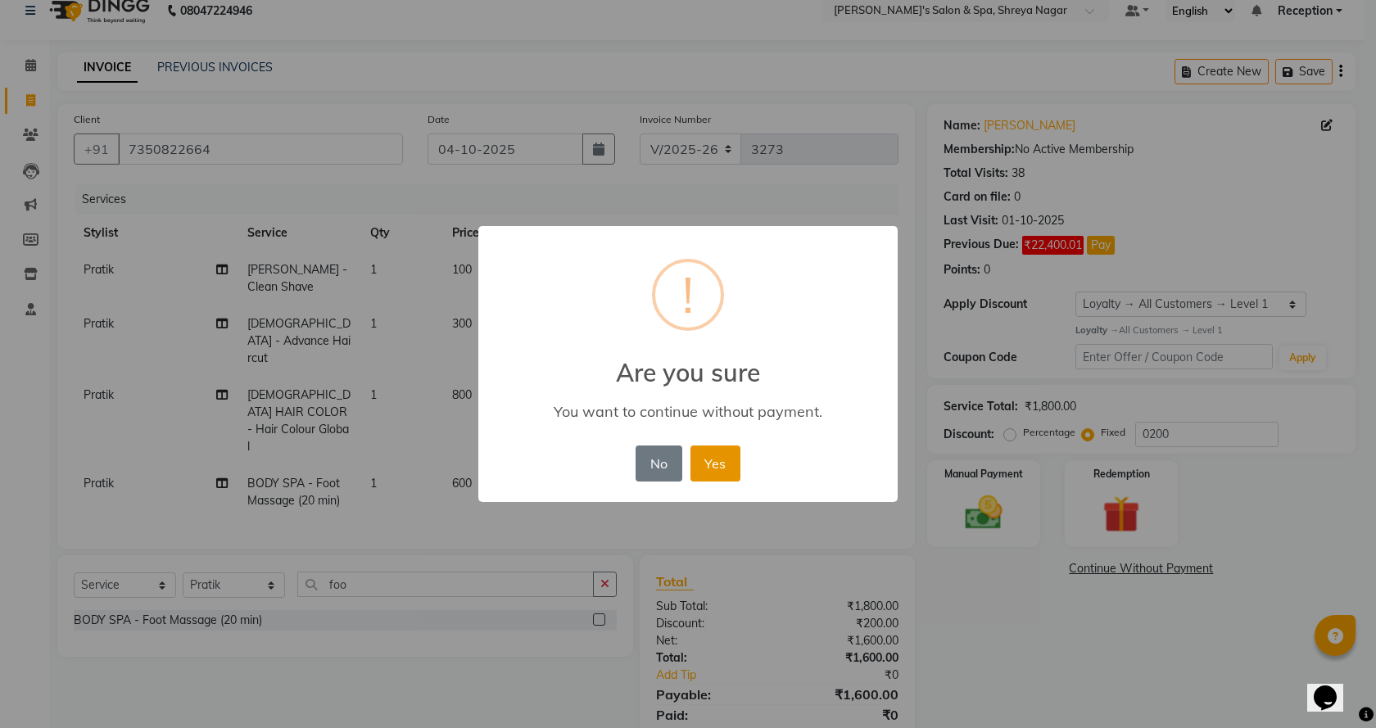
click at [731, 472] on button "Yes" at bounding box center [716, 464] width 50 height 36
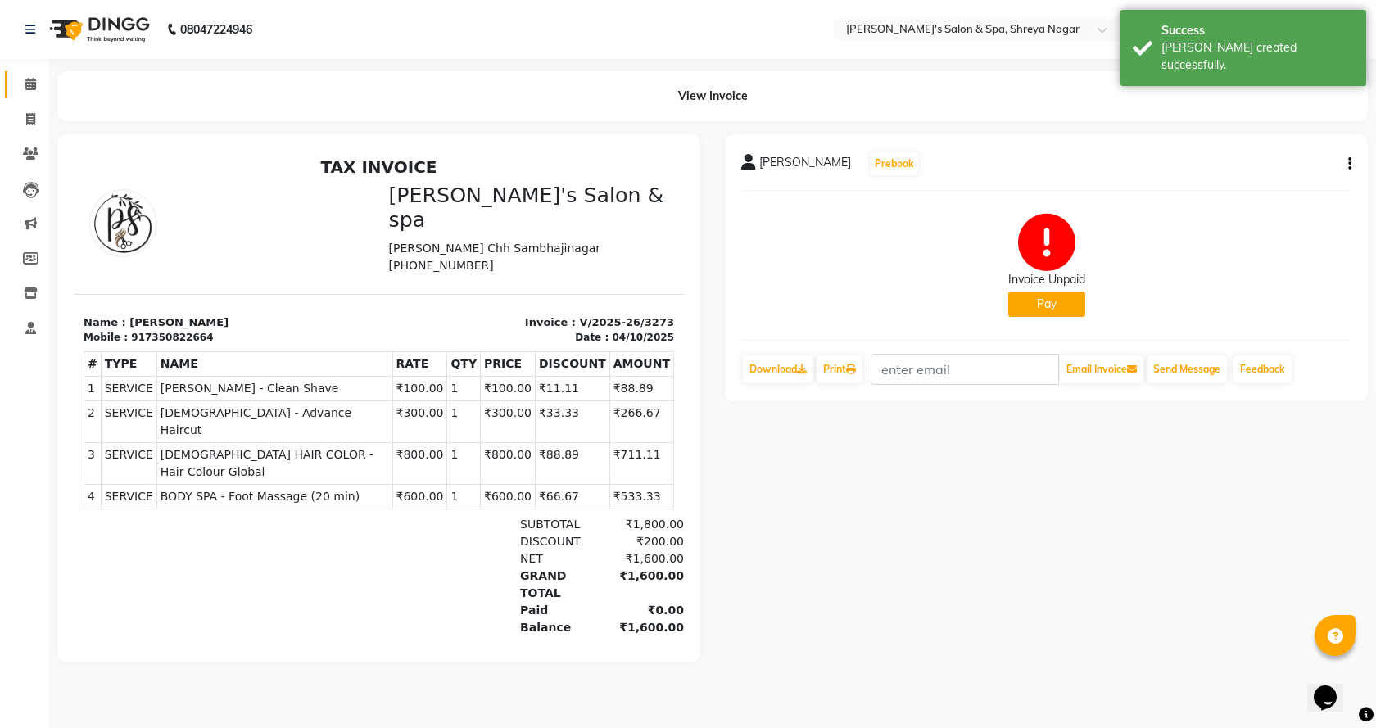
click at [7, 80] on link "Calendar" at bounding box center [24, 84] width 39 height 27
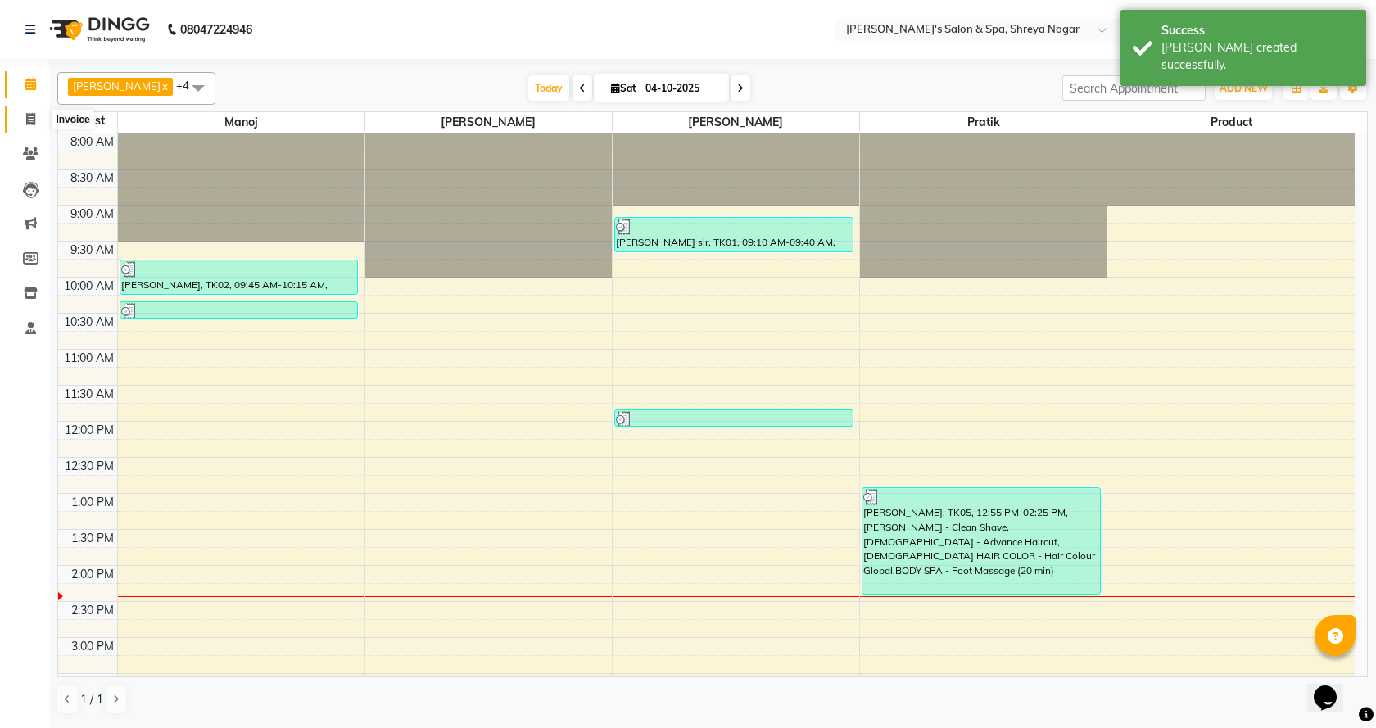
click at [20, 119] on span at bounding box center [30, 120] width 29 height 19
select select "7591"
select select "service"
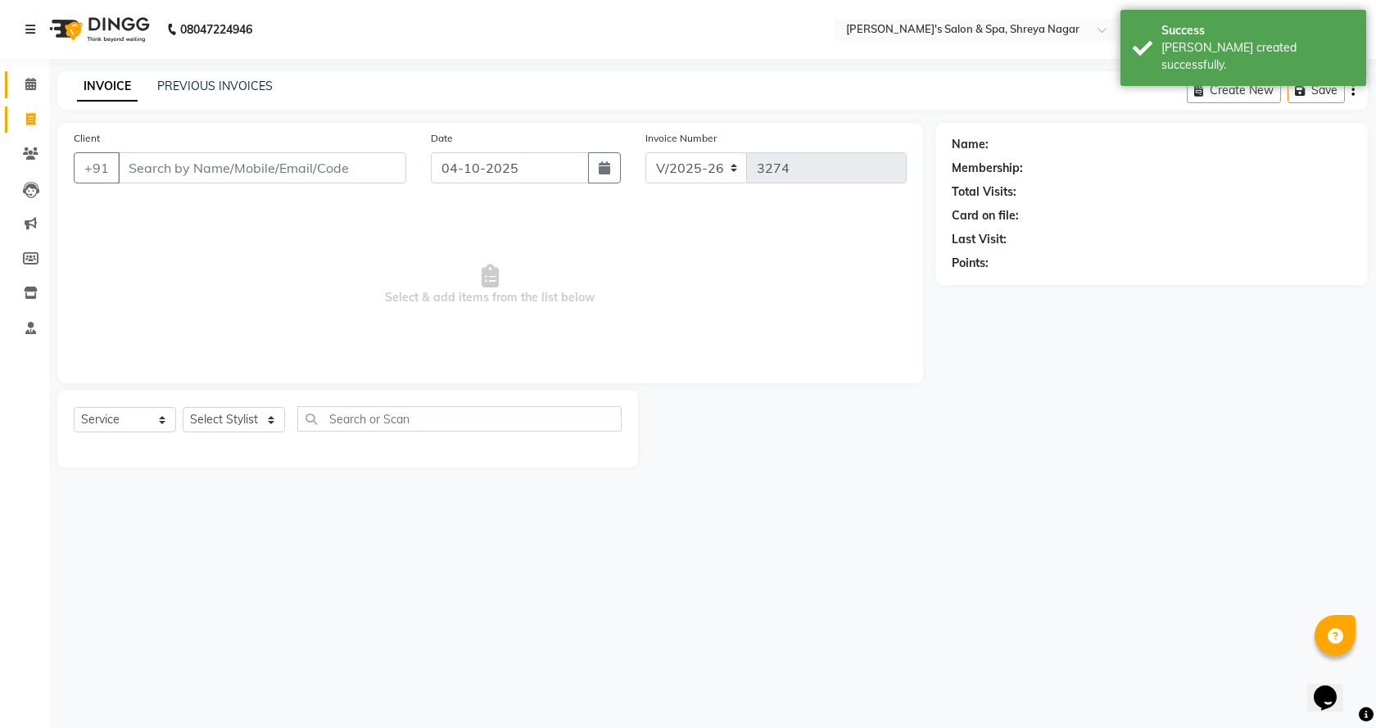
click at [29, 97] on link "Calendar" at bounding box center [24, 84] width 39 height 27
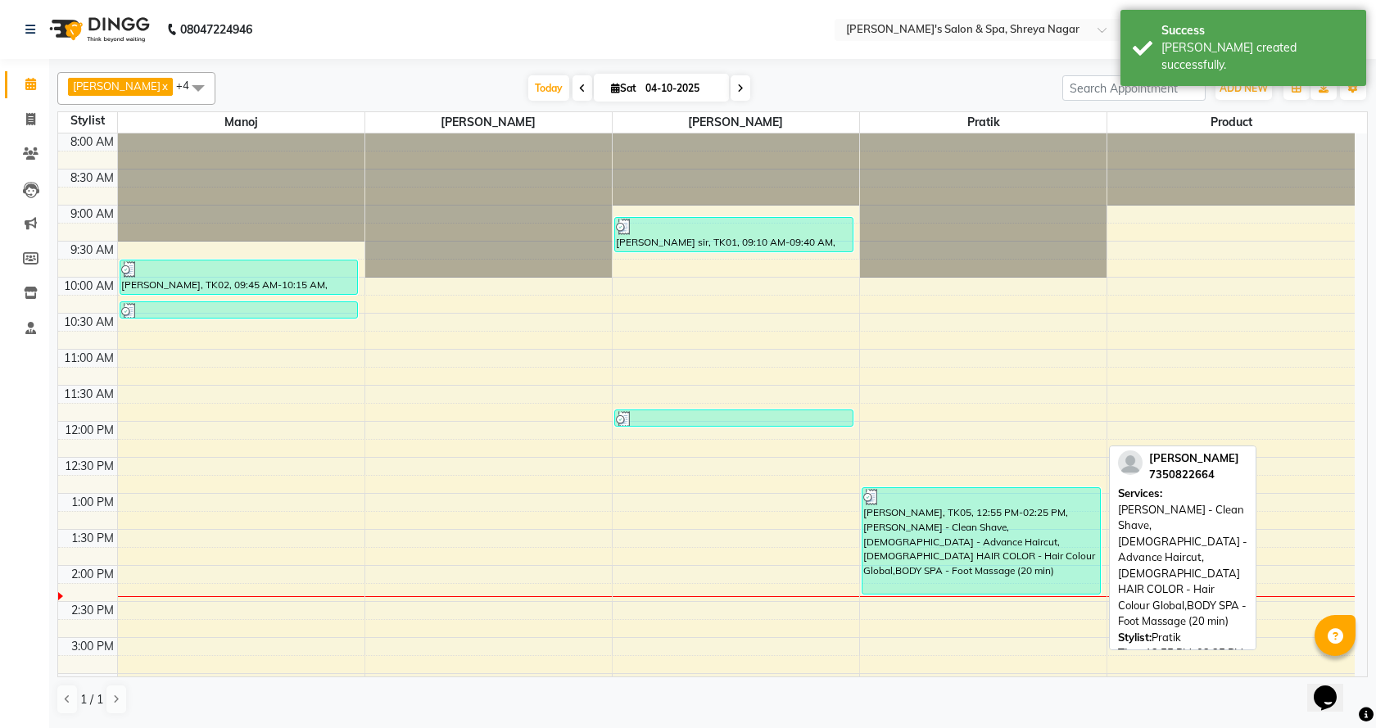
click at [1022, 583] on div "[PERSON_NAME], TK05, 12:55 PM-02:25 PM, [PERSON_NAME] - Clean Shave,[DEMOGRAPHI…" at bounding box center [982, 541] width 238 height 106
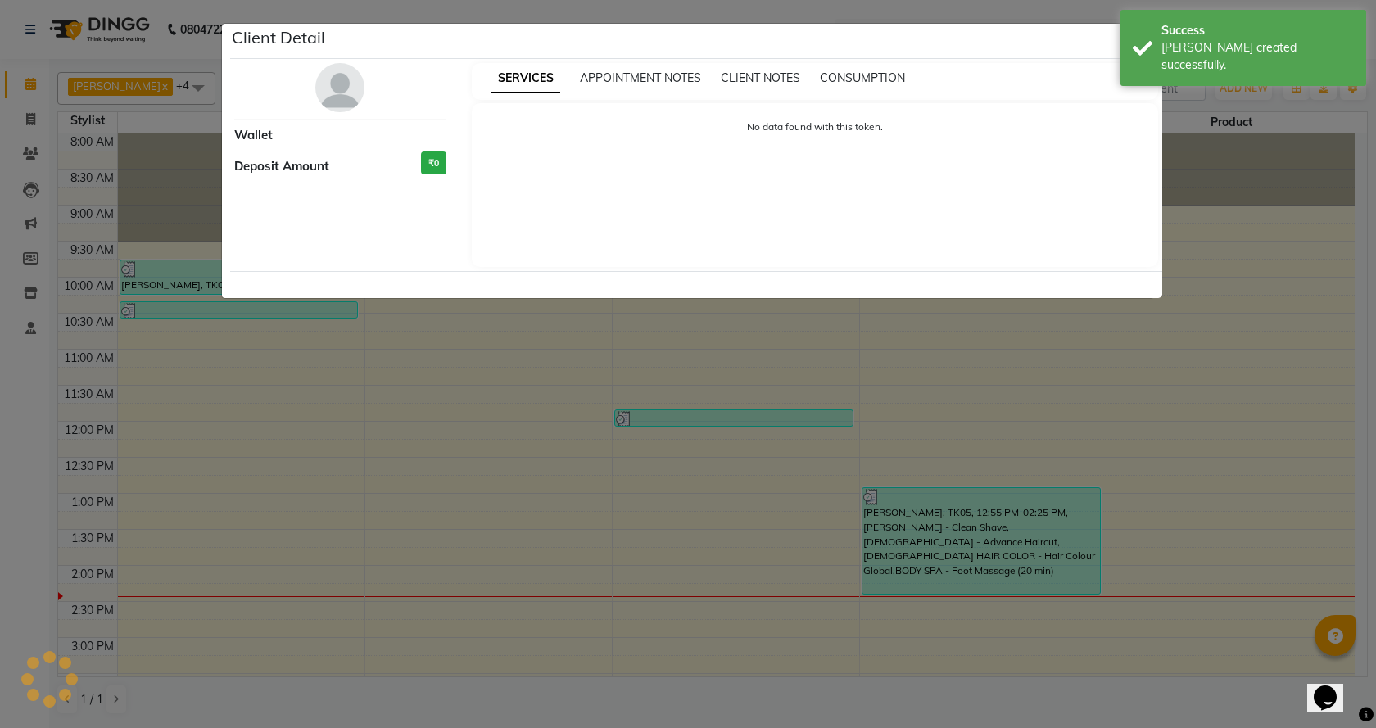
select select "3"
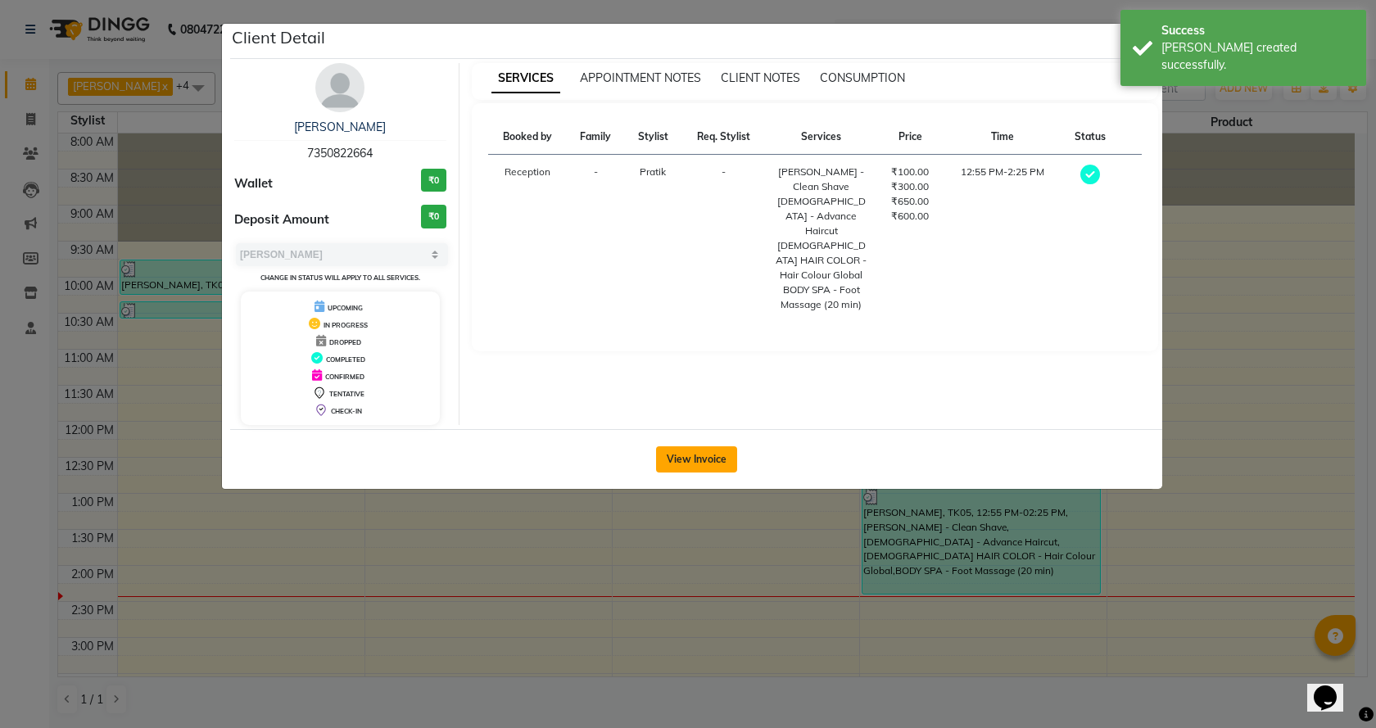
click at [686, 459] on button "View Invoice" at bounding box center [696, 459] width 81 height 26
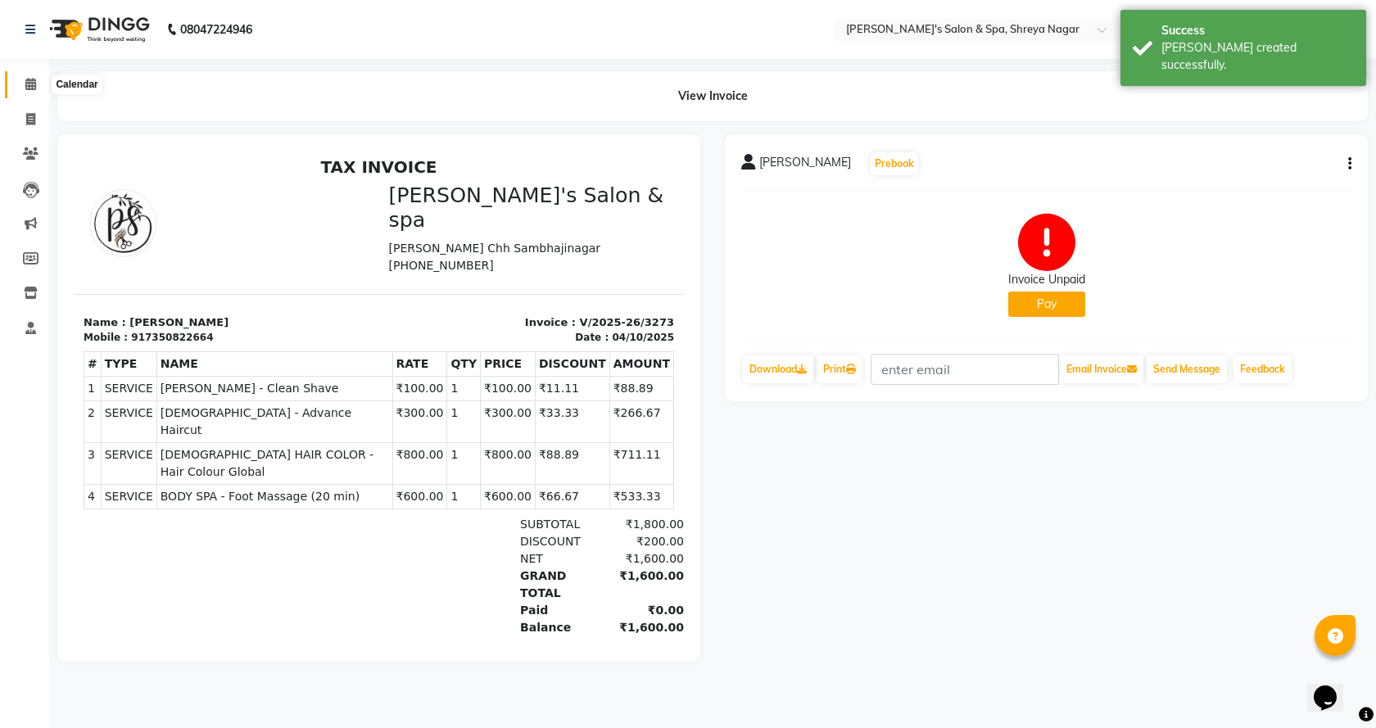
click at [21, 75] on span at bounding box center [30, 84] width 29 height 19
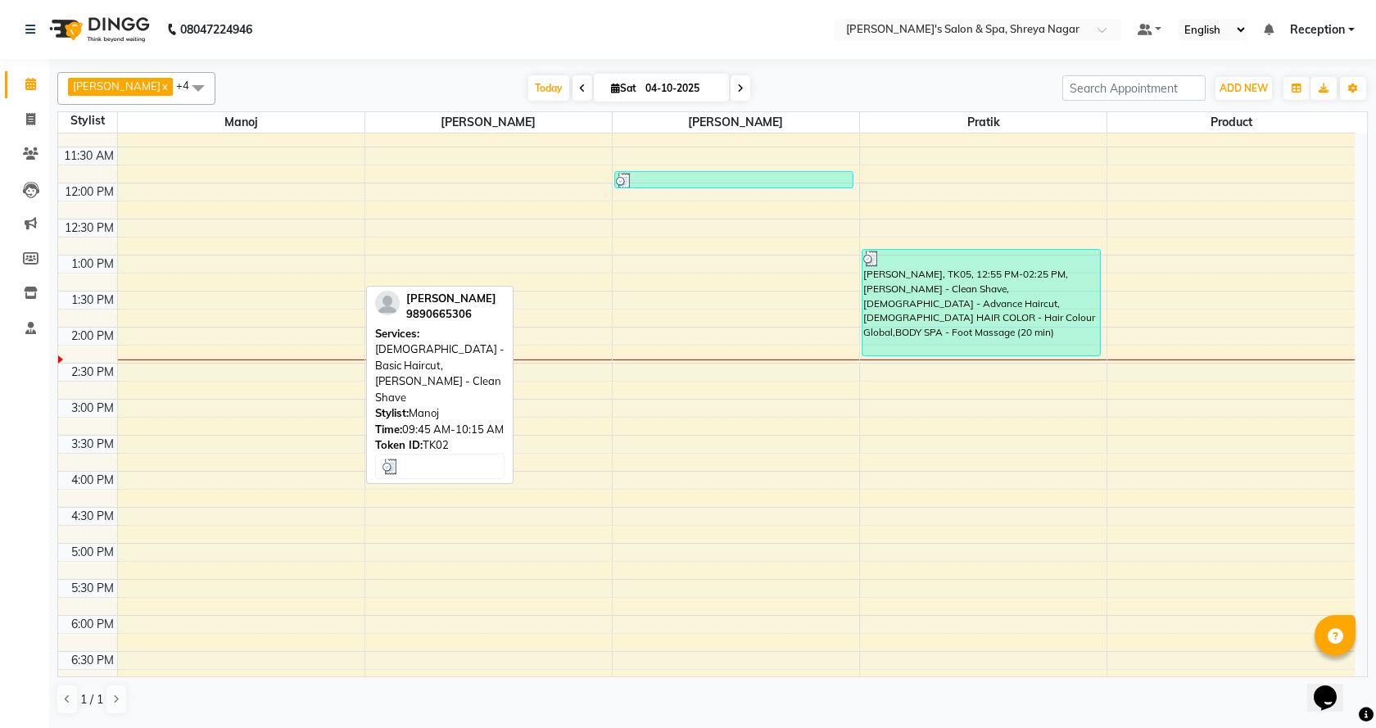
scroll to position [537, 0]
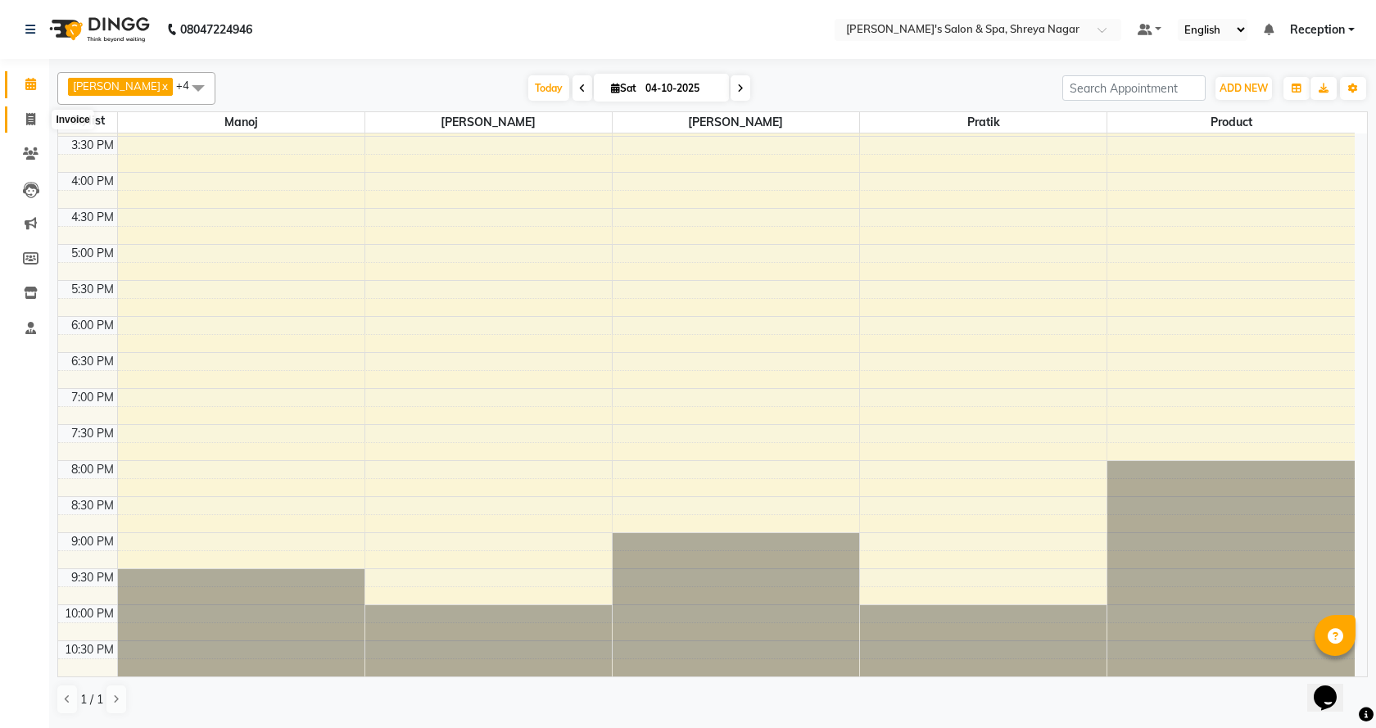
click at [22, 124] on span at bounding box center [30, 120] width 29 height 19
select select "7591"
select select "service"
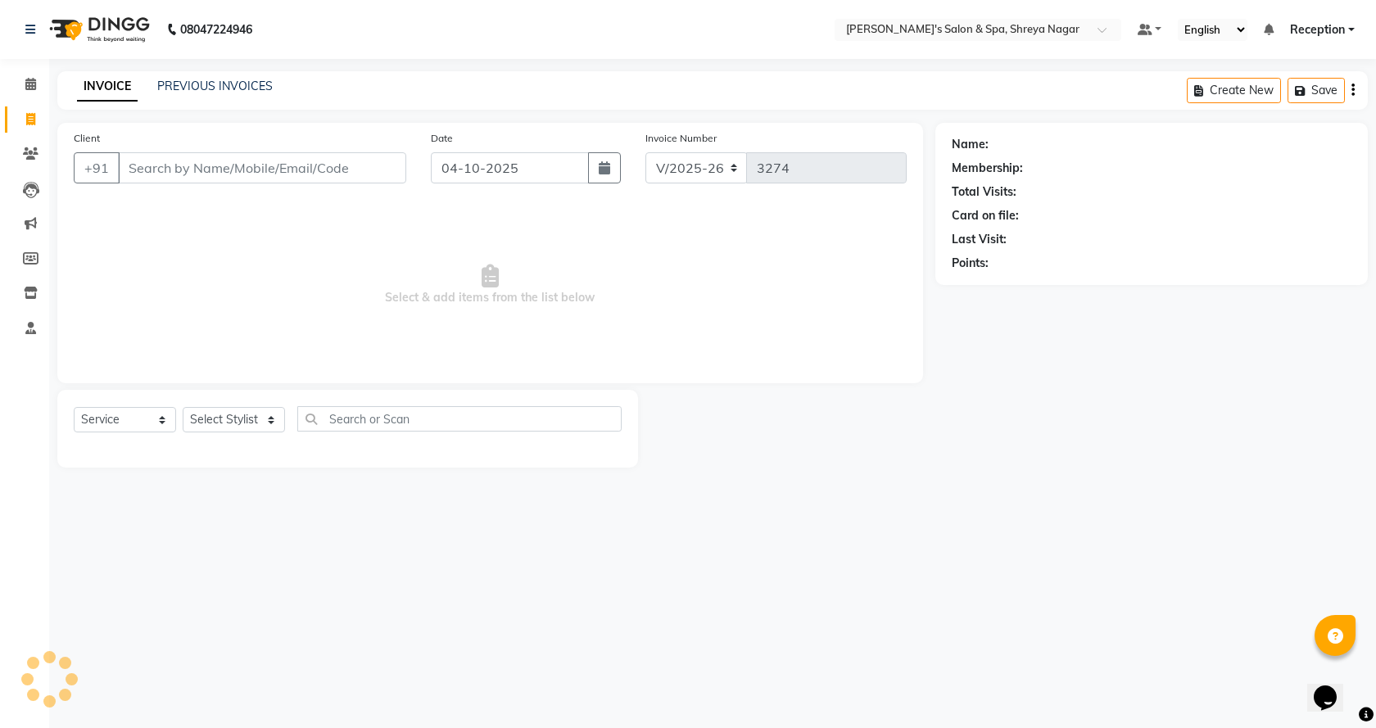
click at [22, 124] on span at bounding box center [30, 120] width 29 height 19
select select "7591"
select select "service"
click at [12, 93] on link "Calendar" at bounding box center [24, 84] width 39 height 27
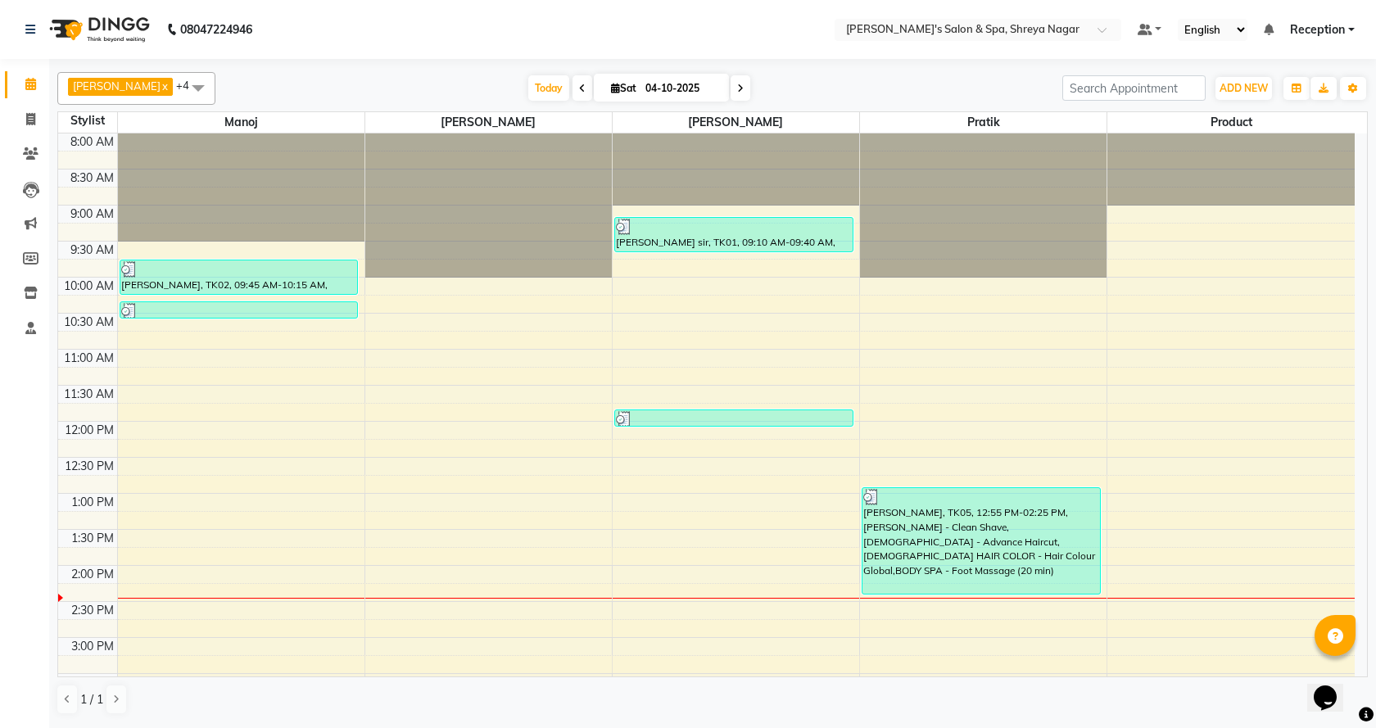
click at [1340, 29] on span "Reception" at bounding box center [1317, 29] width 55 height 17
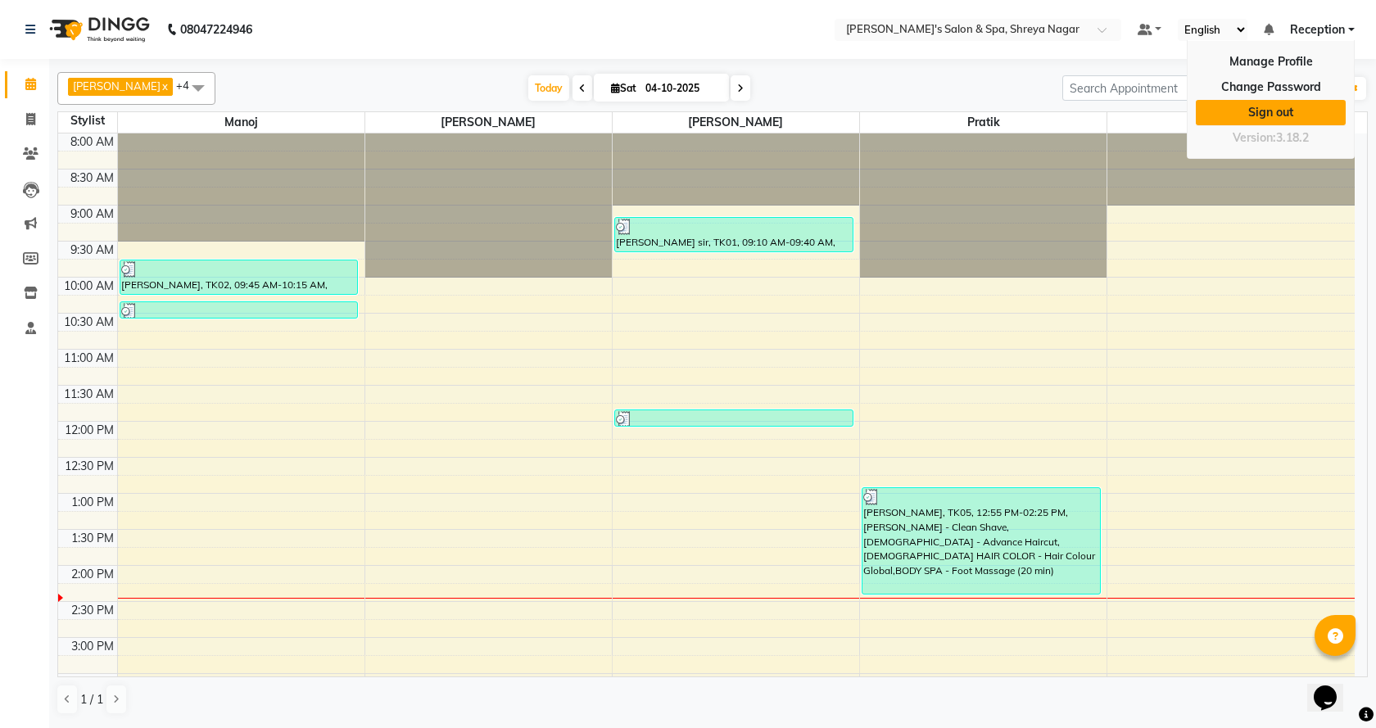
click at [1289, 106] on link "Sign out" at bounding box center [1271, 112] width 150 height 25
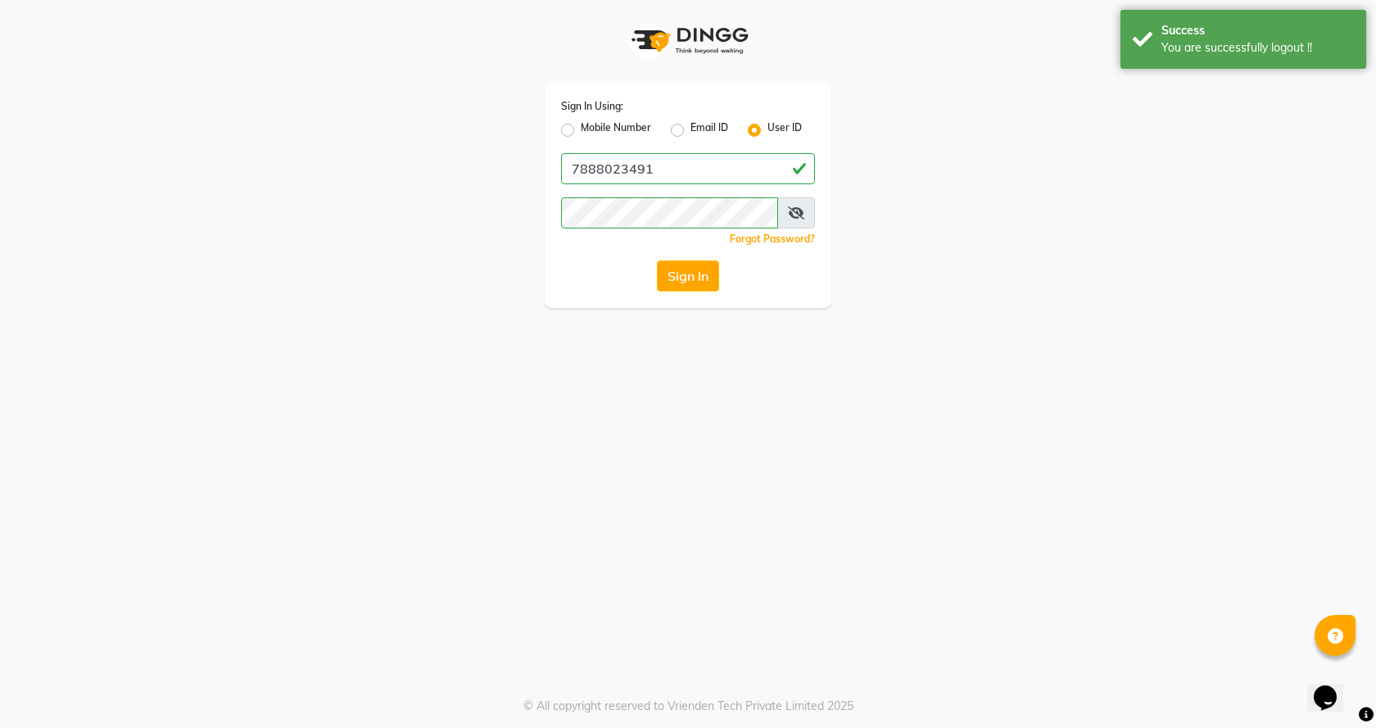
click at [581, 130] on label "Mobile Number" at bounding box center [616, 130] width 70 height 20
click at [581, 130] on input "Mobile Number" at bounding box center [586, 125] width 11 height 11
radio input "true"
radio input "false"
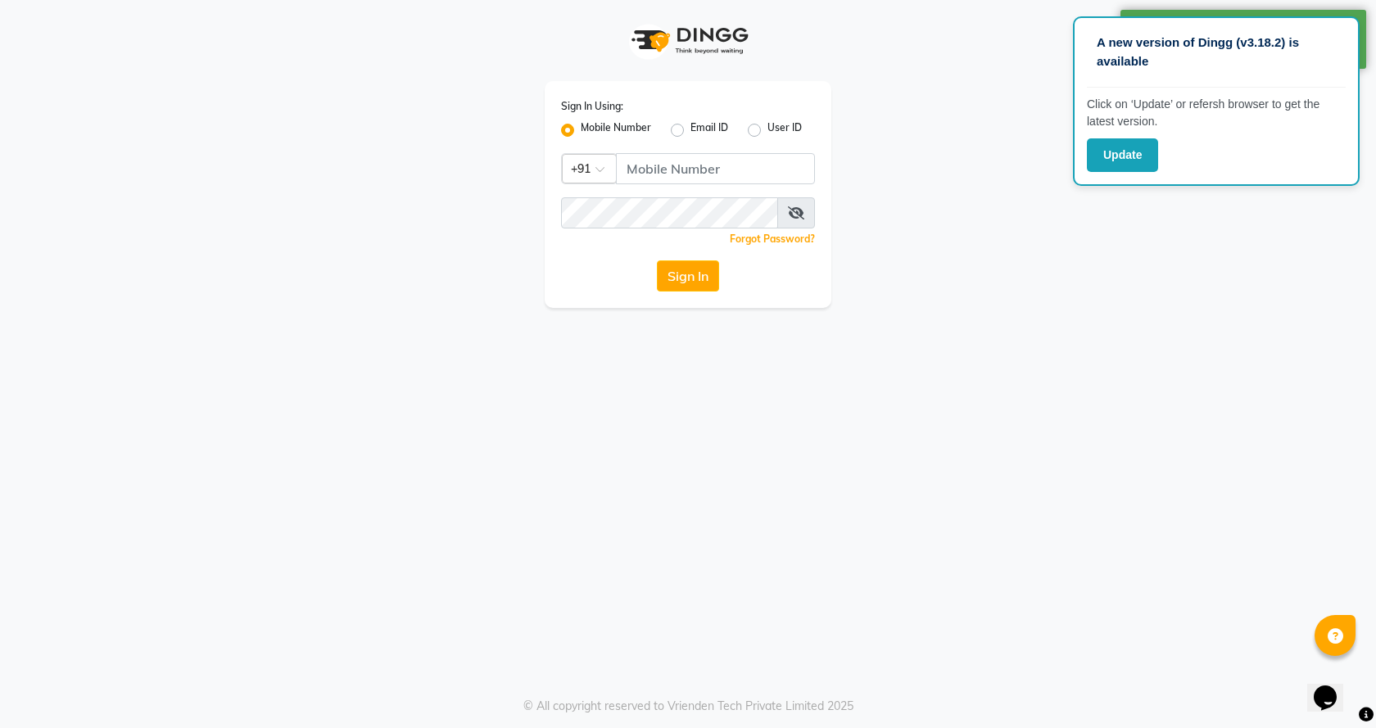
click at [768, 129] on label "User ID" at bounding box center [785, 130] width 34 height 20
click at [768, 129] on input "User ID" at bounding box center [773, 125] width 11 height 11
radio input "true"
radio input "false"
click at [1128, 170] on button "Update" at bounding box center [1122, 155] width 71 height 34
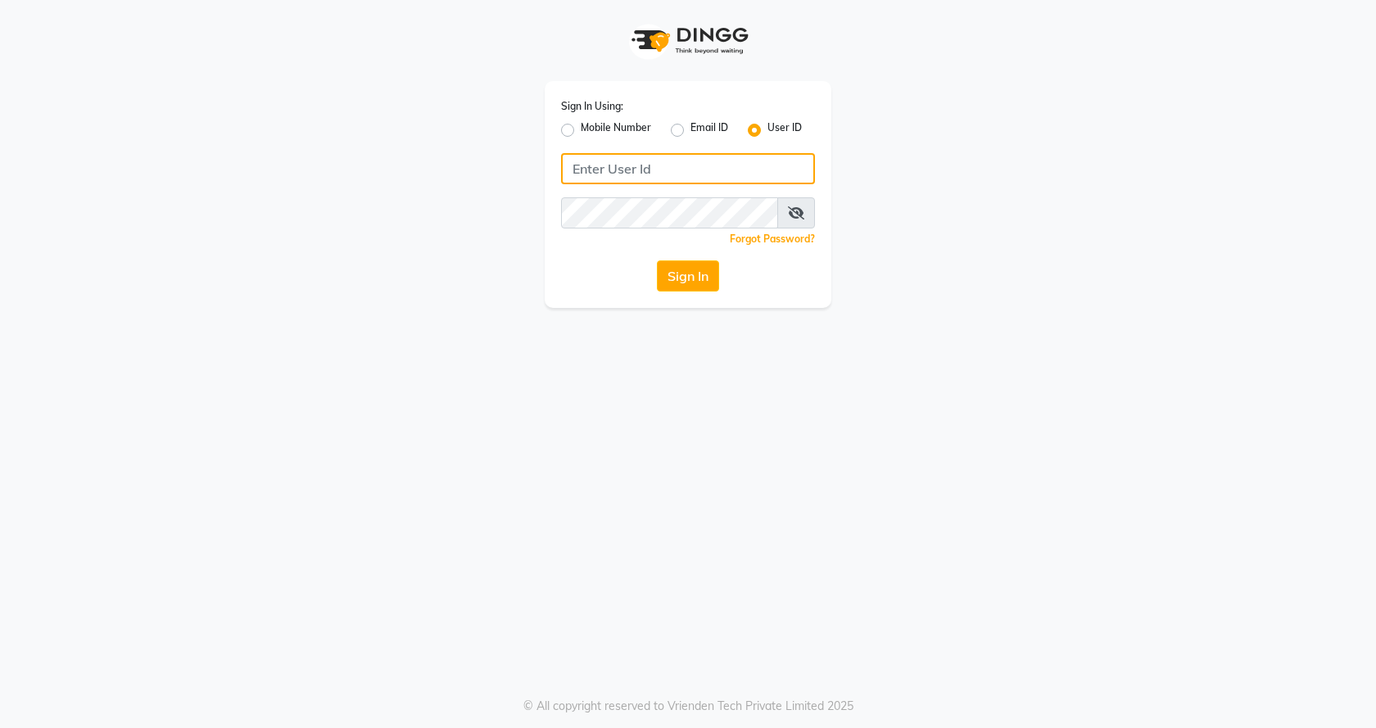
type input "7888023491"
click at [661, 167] on input "7888023491" at bounding box center [688, 168] width 254 height 31
click at [691, 127] on label "Email ID" at bounding box center [710, 130] width 38 height 20
click at [691, 127] on input "Email ID" at bounding box center [696, 125] width 11 height 11
radio input "true"
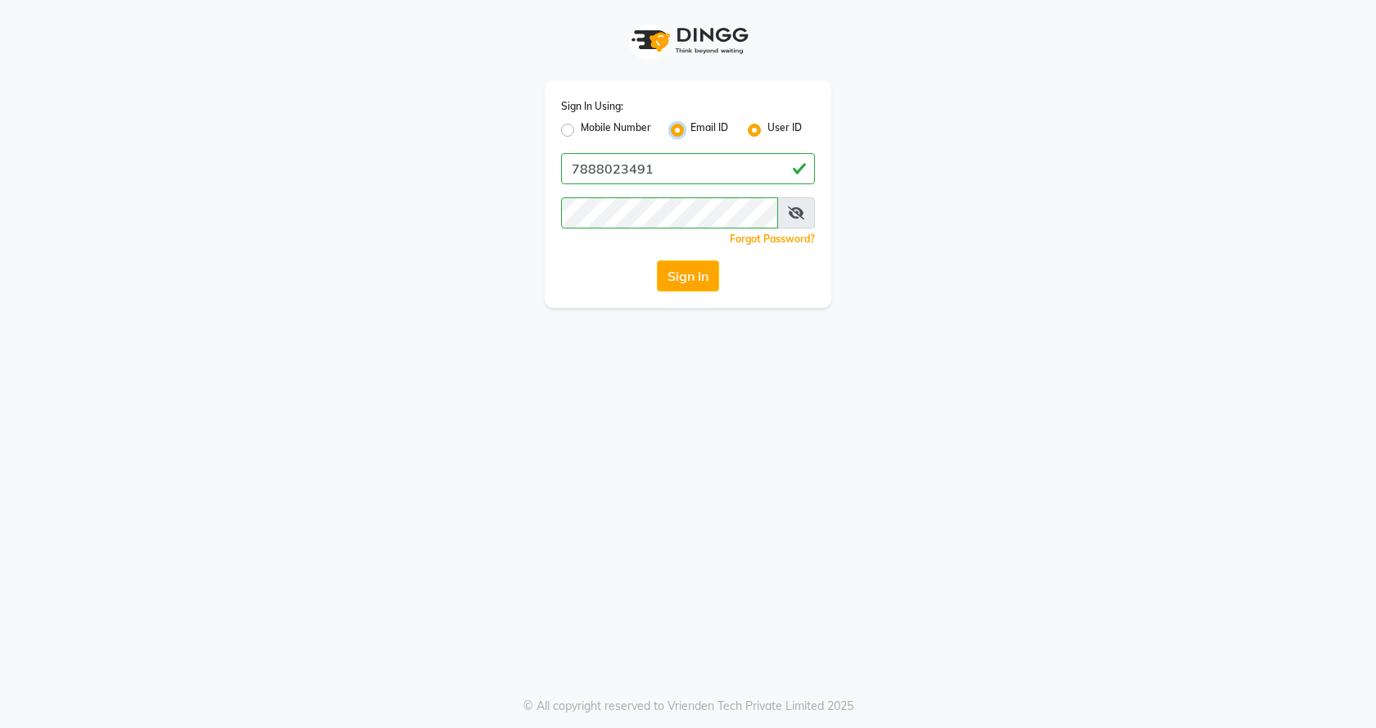
radio input "false"
click at [768, 131] on label "User ID" at bounding box center [785, 130] width 34 height 20
click at [768, 131] on input "User ID" at bounding box center [773, 125] width 11 height 11
radio input "true"
radio input "false"
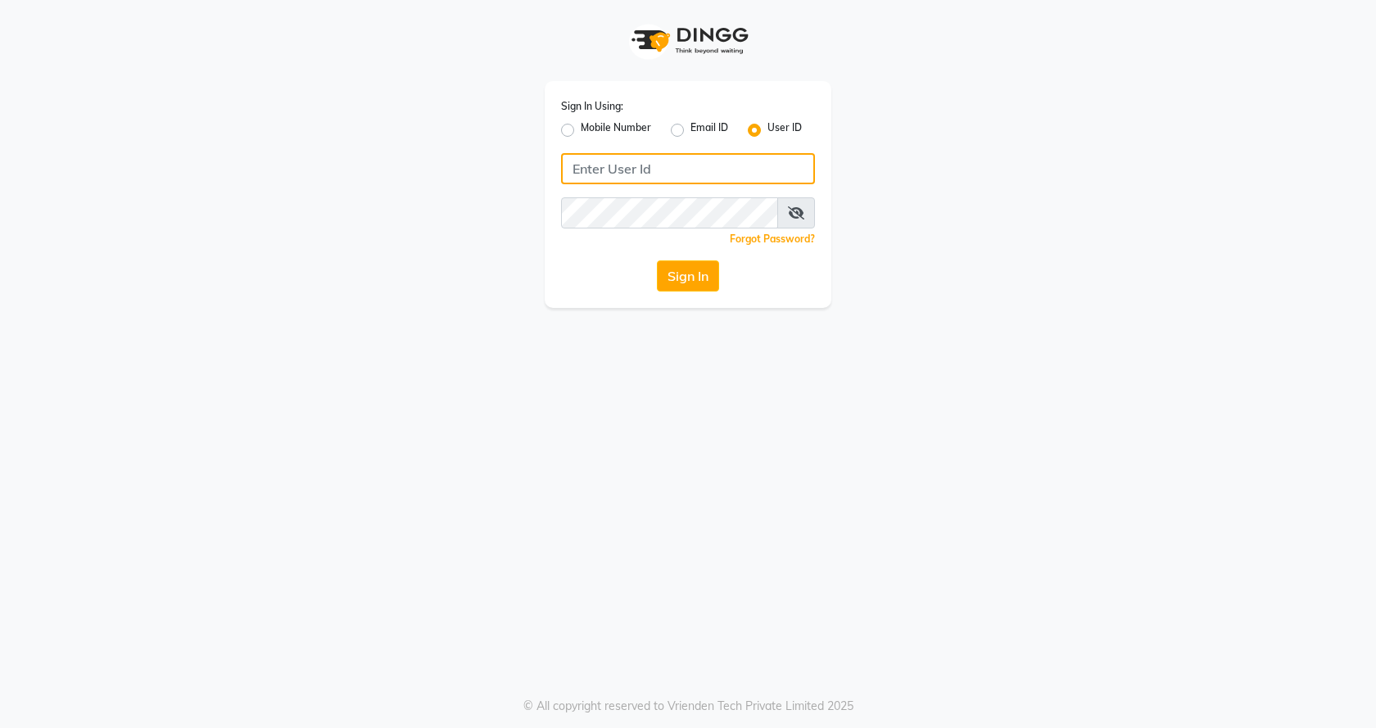
click at [738, 169] on input "Username" at bounding box center [688, 168] width 254 height 31
type input "pratiksalon123"
click at [462, 229] on div "Sign In Using: Mobile Number Email ID User ID pratiksalon123 Remember me Forgot…" at bounding box center [688, 154] width 934 height 308
click at [689, 286] on button "Sign In" at bounding box center [688, 275] width 62 height 31
